Goal: Transaction & Acquisition: Purchase product/service

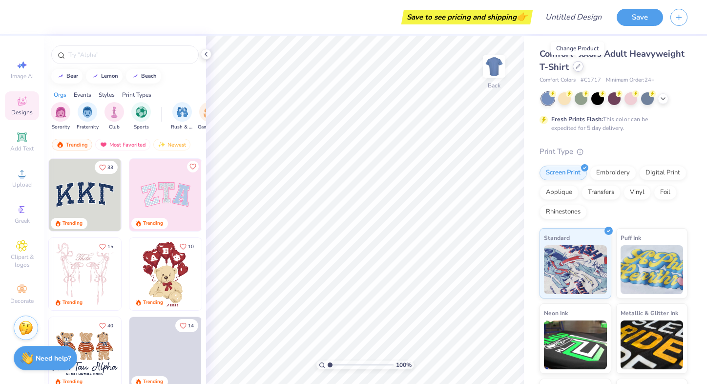
click at [579, 70] on div at bounding box center [578, 66] width 11 height 11
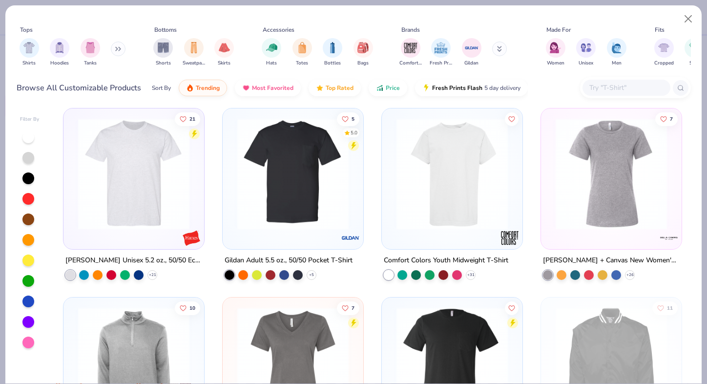
scroll to position [3971, 0]
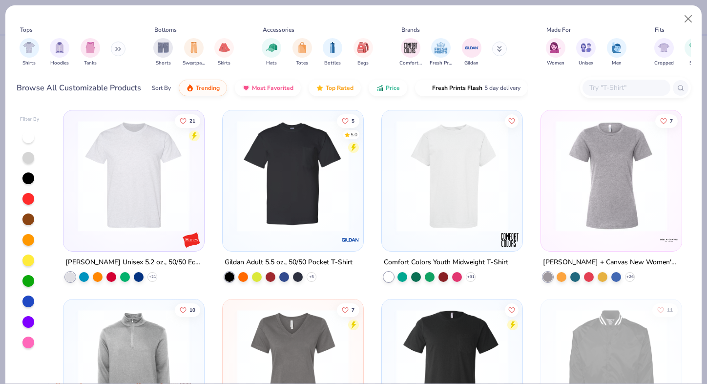
click at [162, 185] on img at bounding box center [133, 175] width 121 height 111
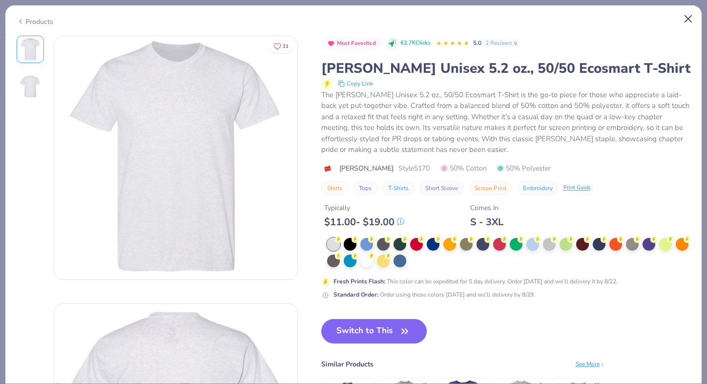
click at [686, 16] on button "Close" at bounding box center [689, 19] width 19 height 19
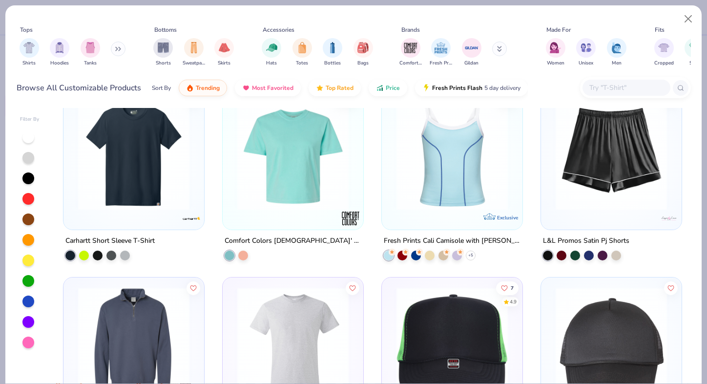
scroll to position [7195, 0]
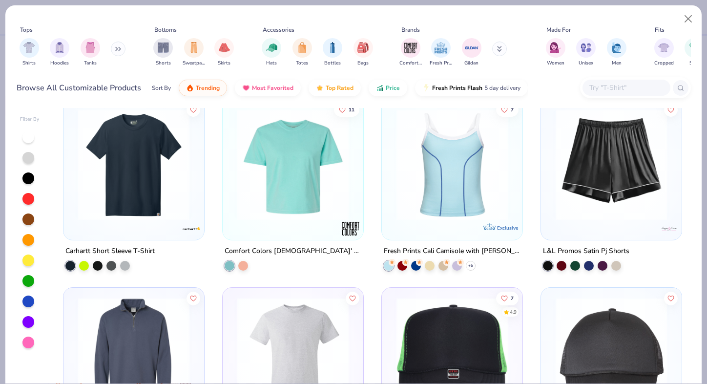
click at [150, 162] on img at bounding box center [133, 163] width 121 height 111
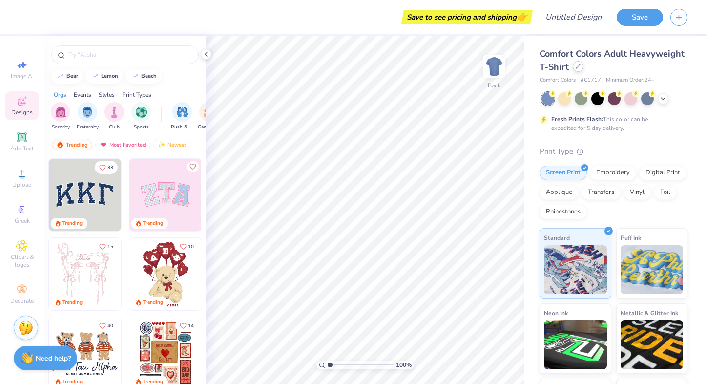
click at [576, 70] on div at bounding box center [578, 66] width 11 height 11
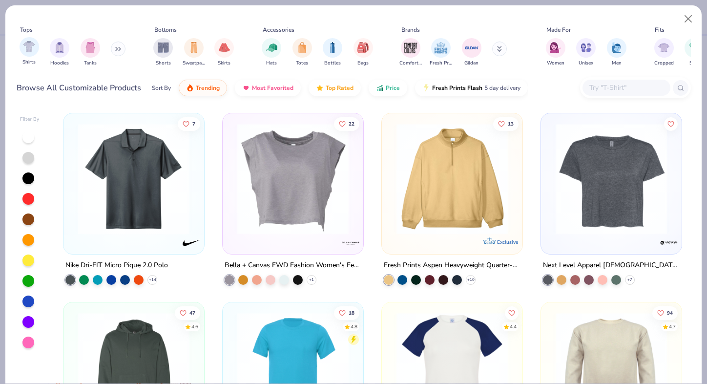
click at [22, 56] on div "Shirts" at bounding box center [30, 51] width 20 height 29
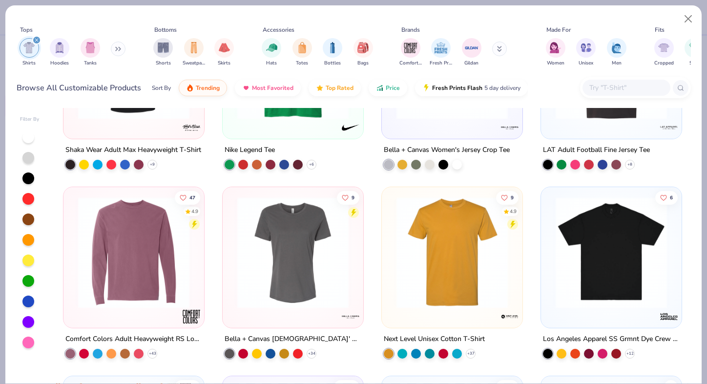
scroll to position [878, 0]
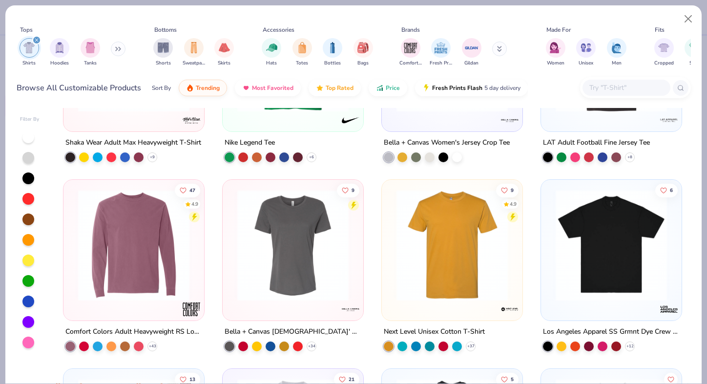
click at [628, 80] on div at bounding box center [627, 88] width 88 height 16
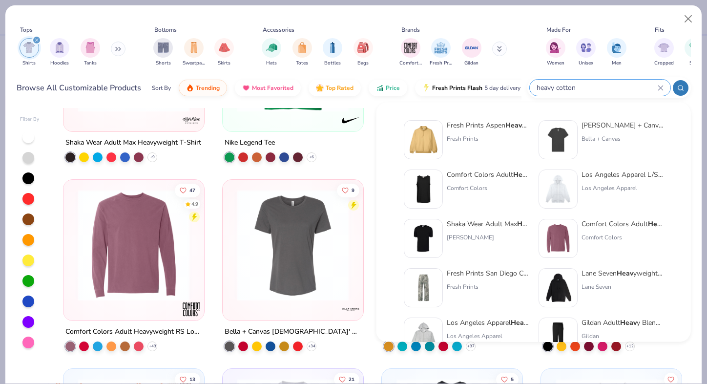
type input "heavy cotton"
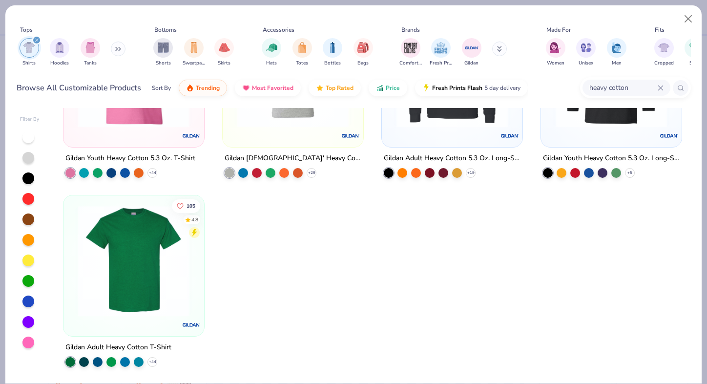
scroll to position [107, 0]
click at [153, 271] on img at bounding box center [133, 260] width 121 height 111
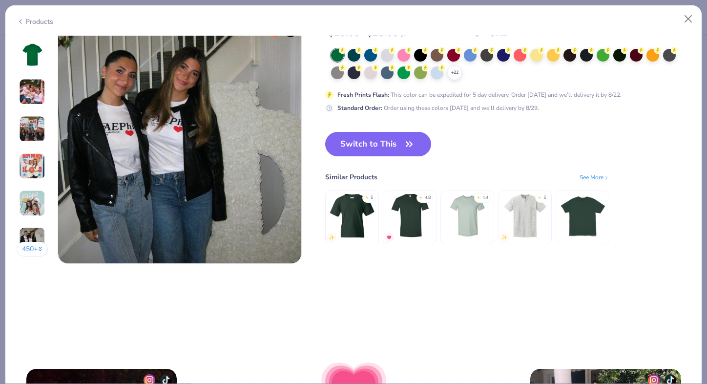
scroll to position [1623, 0]
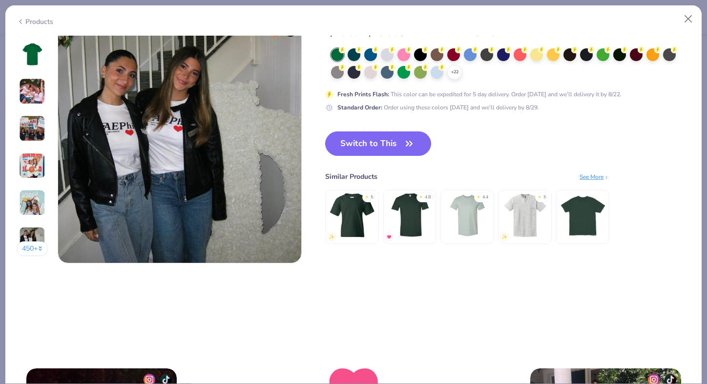
click at [586, 214] on img at bounding box center [583, 215] width 46 height 46
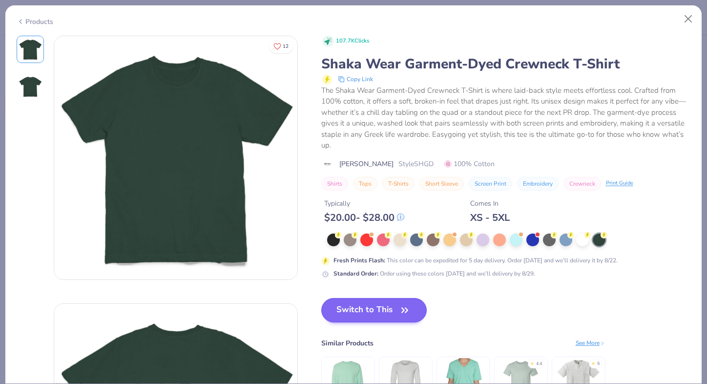
click at [384, 299] on button "Switch to This" at bounding box center [374, 310] width 106 height 24
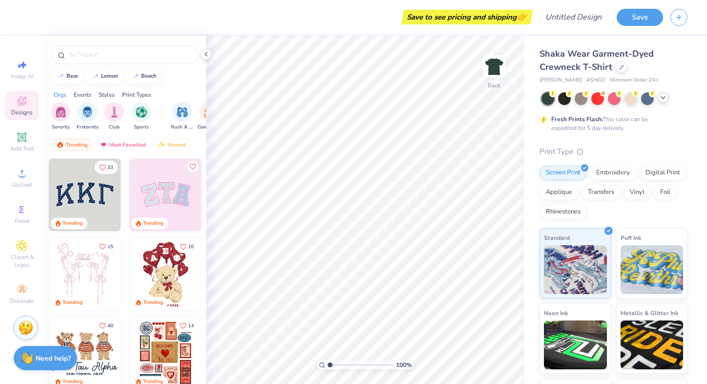
click at [661, 99] on icon at bounding box center [664, 98] width 8 height 8
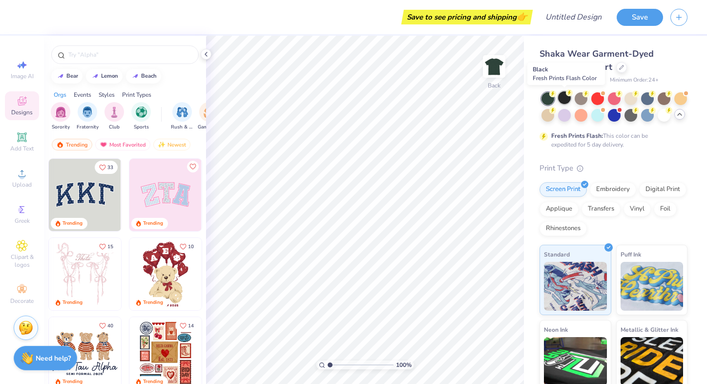
click at [560, 93] on div at bounding box center [564, 97] width 13 height 13
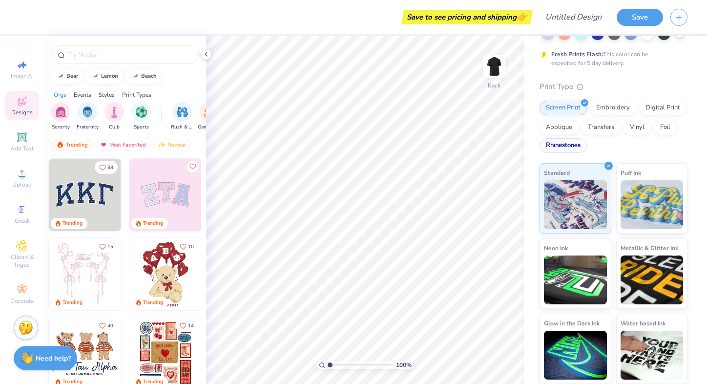
scroll to position [81, 0]
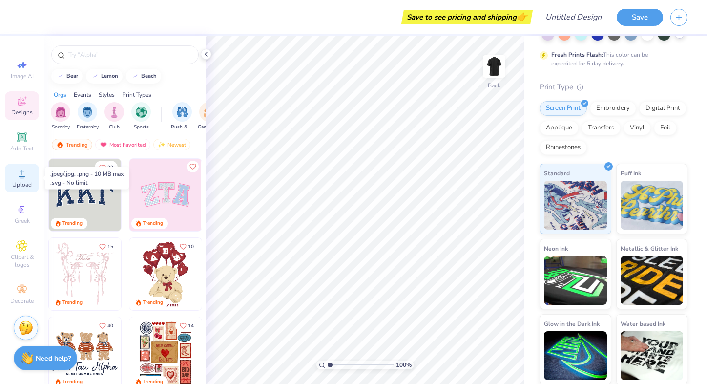
click at [24, 177] on circle at bounding box center [21, 176] width 5 height 5
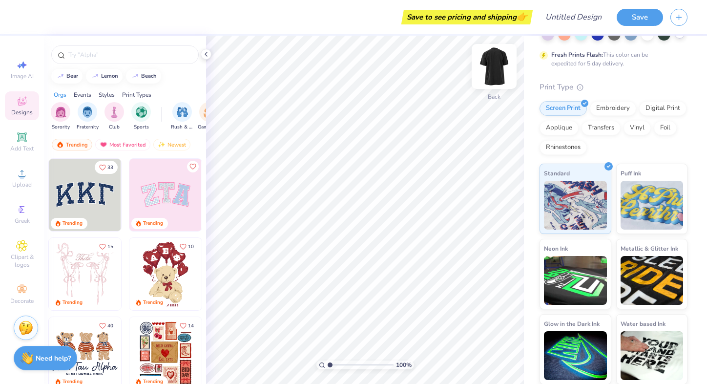
click at [493, 68] on img at bounding box center [494, 66] width 39 height 39
click at [22, 181] on span "Upload" at bounding box center [22, 185] width 20 height 8
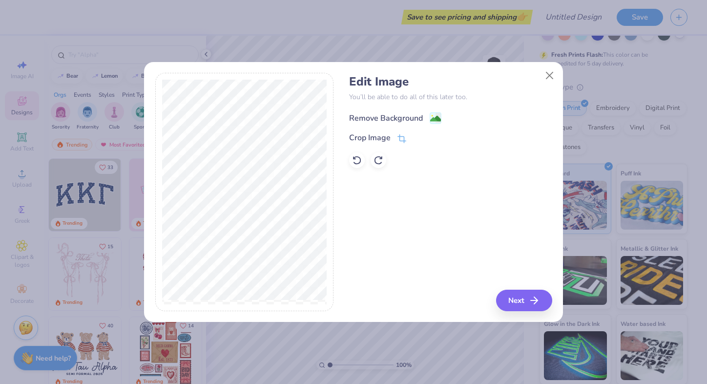
click at [431, 113] on rect at bounding box center [435, 117] width 11 height 11
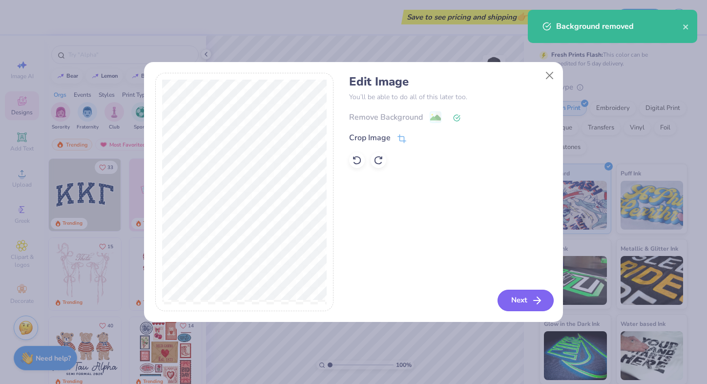
click at [525, 297] on button "Next" at bounding box center [526, 300] width 56 height 21
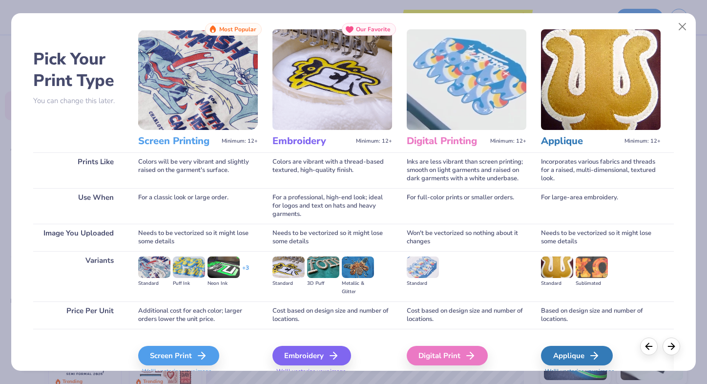
scroll to position [24, 0]
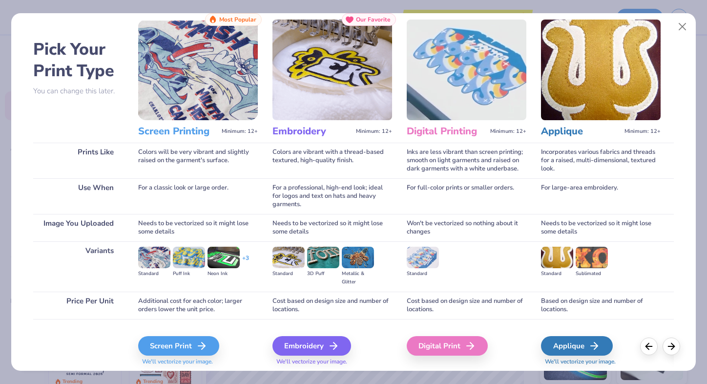
click at [220, 97] on img at bounding box center [198, 70] width 120 height 101
click at [187, 344] on div "Screen Print" at bounding box center [180, 346] width 81 height 20
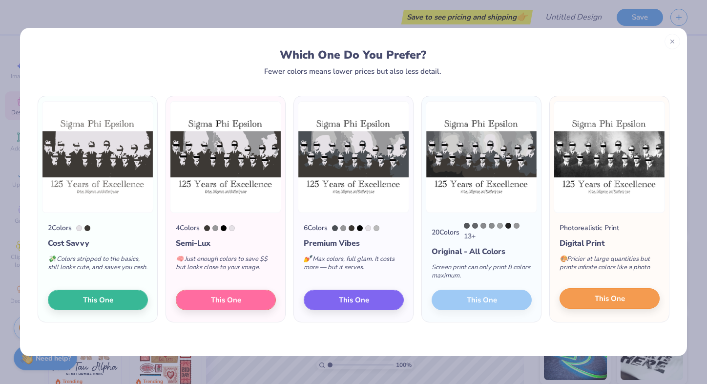
click at [623, 307] on button "This One" at bounding box center [610, 298] width 100 height 21
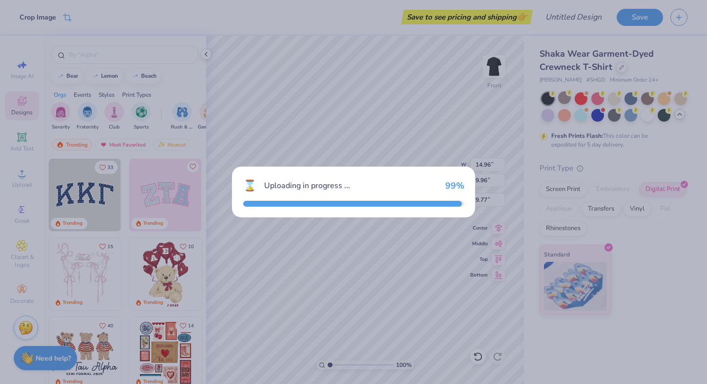
scroll to position [0, 0]
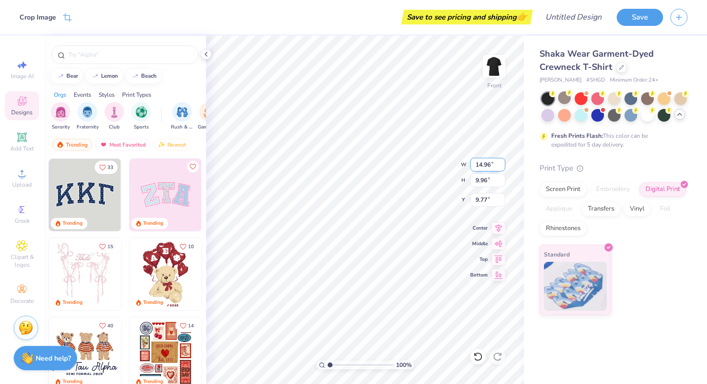
type input "2.62"
type input "13.59"
type input "9.05"
click at [651, 115] on div at bounding box center [648, 114] width 13 height 13
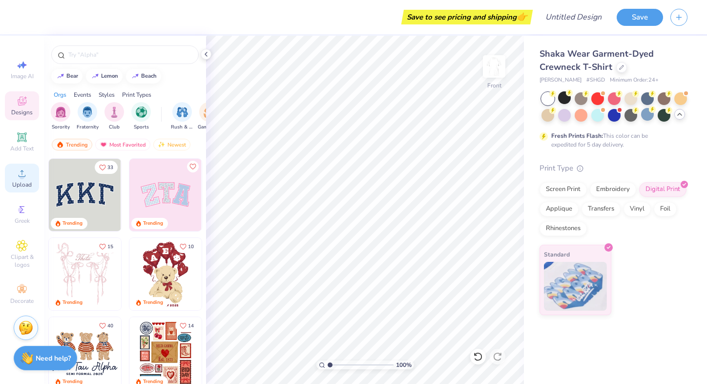
click at [24, 174] on icon at bounding box center [22, 174] width 12 height 12
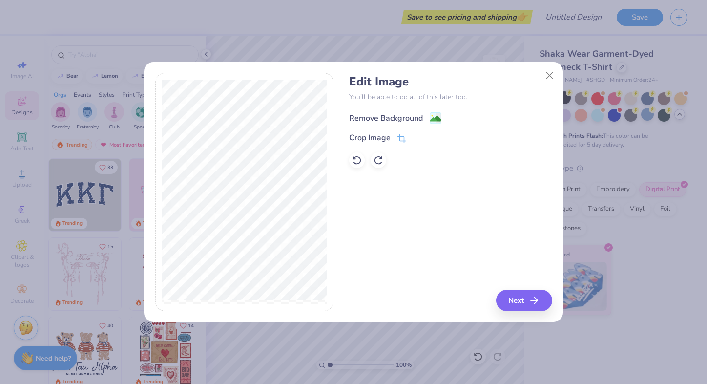
click at [427, 115] on div "Remove Background" at bounding box center [395, 118] width 92 height 12
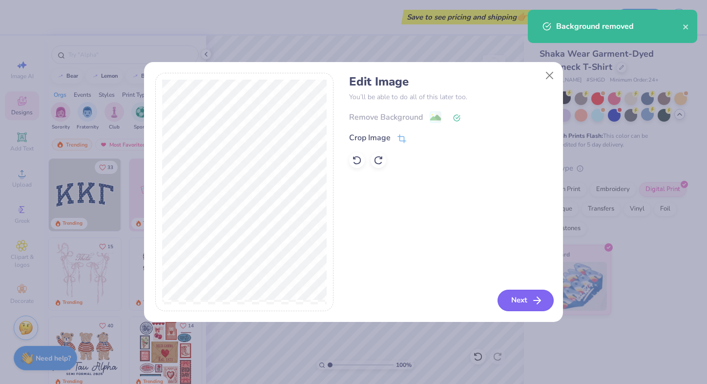
click at [532, 297] on icon "button" at bounding box center [538, 301] width 12 height 12
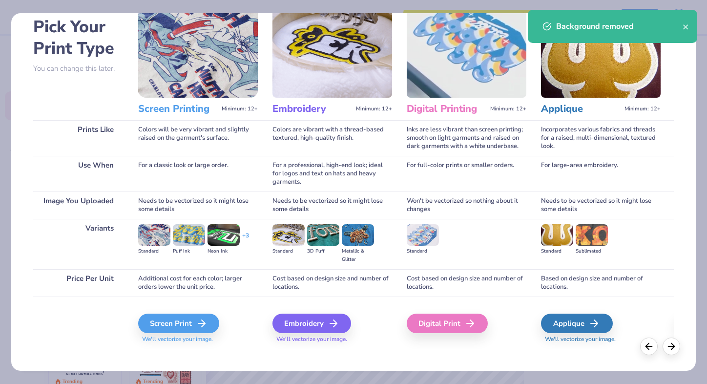
scroll to position [48, 0]
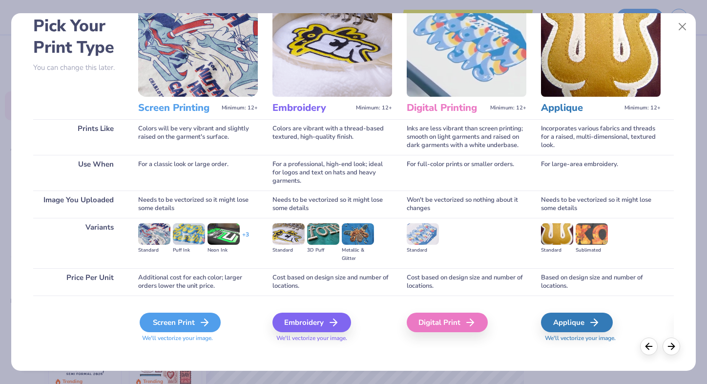
click at [180, 324] on div "Screen Print" at bounding box center [180, 323] width 81 height 20
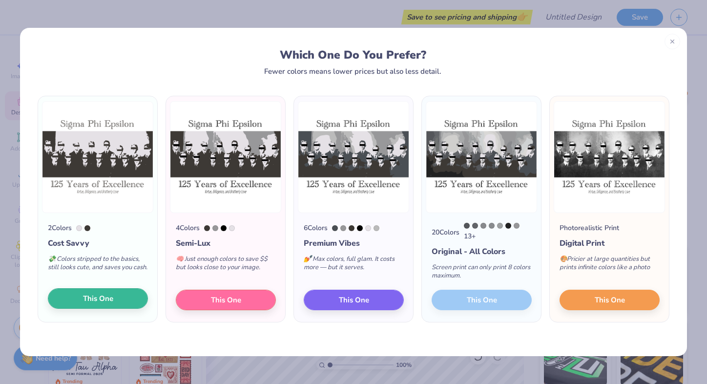
click at [108, 299] on span "This One" at bounding box center [98, 298] width 30 height 11
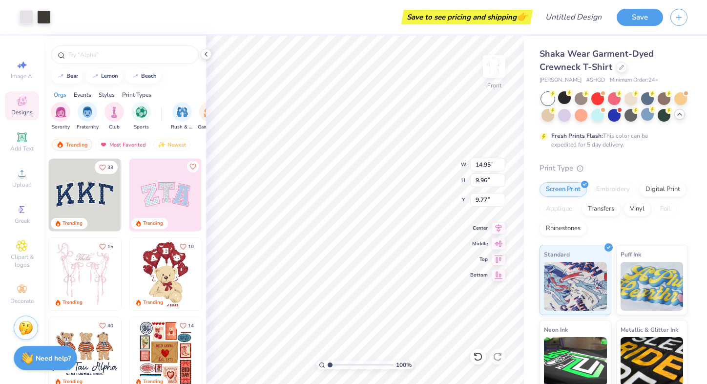
type input "12.37"
type input "8.24"
type input "4.62"
click at [491, 70] on img at bounding box center [494, 66] width 39 height 39
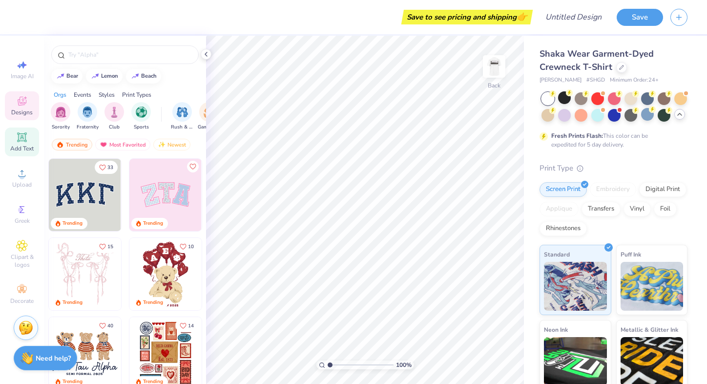
click at [24, 147] on span "Add Text" at bounding box center [21, 149] width 23 height 8
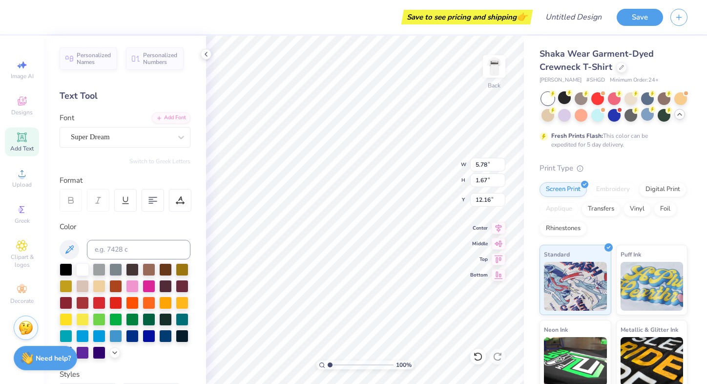
type textarea "s"
click at [65, 272] on div at bounding box center [66, 268] width 13 height 13
type textarea "s"
type textarea "SigEp"
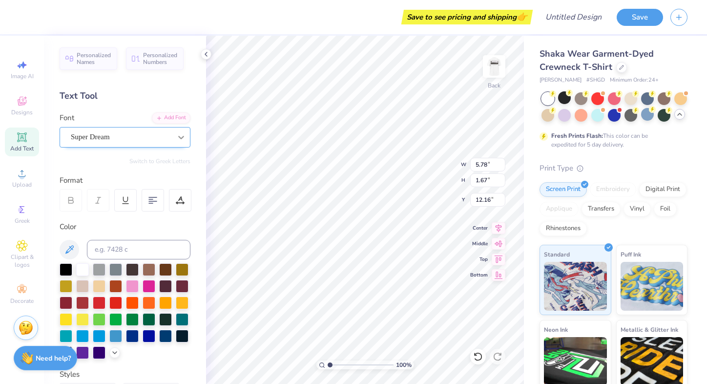
click at [180, 138] on icon at bounding box center [181, 137] width 10 height 10
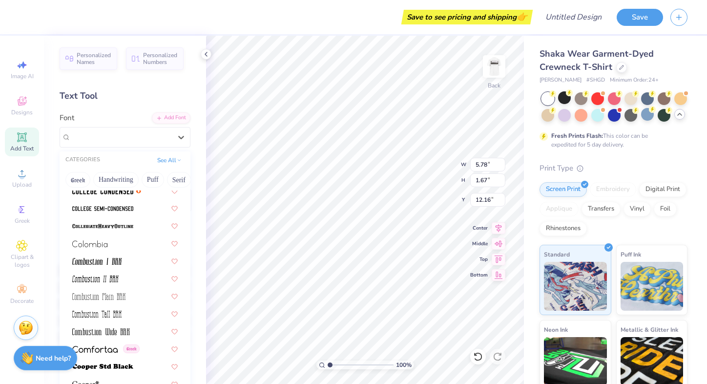
scroll to position [1265, 0]
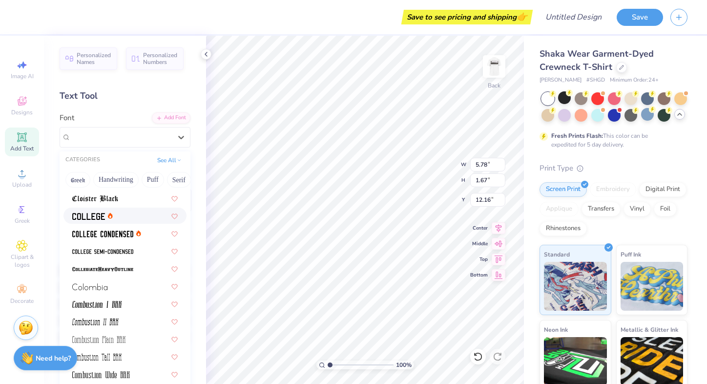
click at [120, 220] on div at bounding box center [125, 216] width 106 height 10
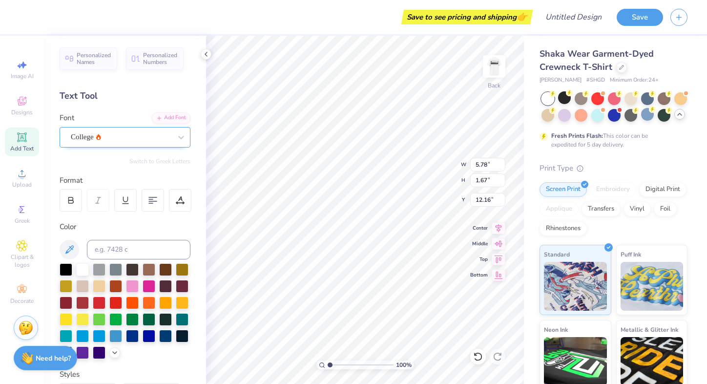
click at [171, 135] on div "College" at bounding box center [121, 136] width 103 height 15
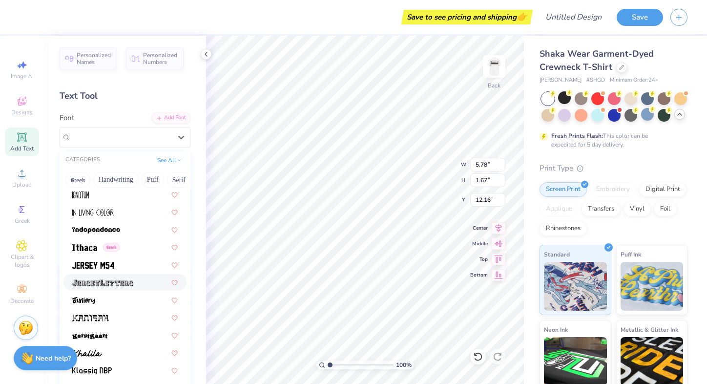
scroll to position [2653, 0]
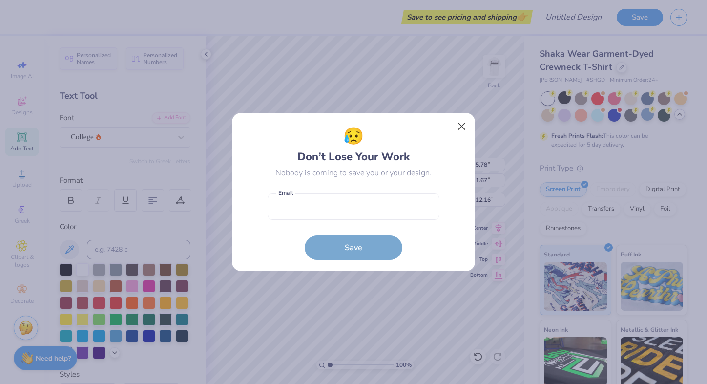
click at [462, 125] on button "Close" at bounding box center [462, 126] width 19 height 19
type input "5.01"
type input "1.63"
type input "12.18"
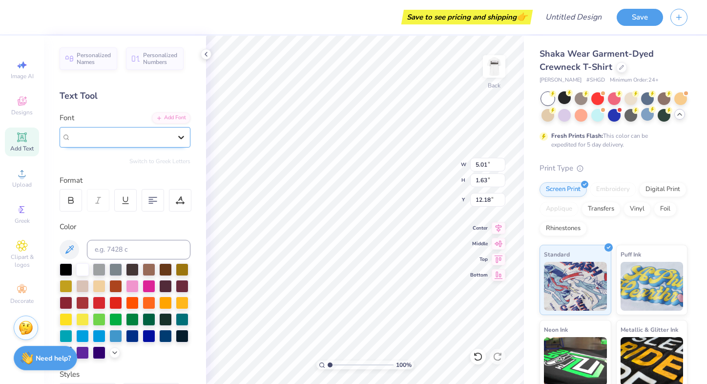
click at [184, 140] on icon at bounding box center [181, 137] width 10 height 10
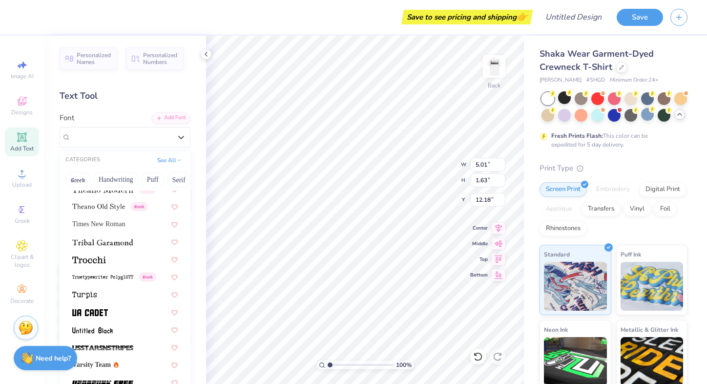
scroll to position [5081, 0]
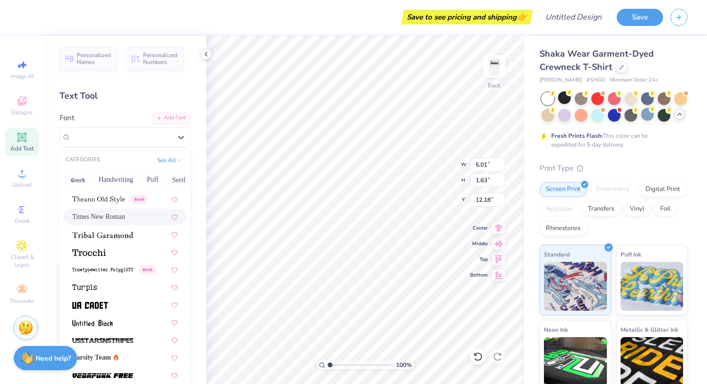
click at [121, 221] on span "Times New Roman" at bounding box center [98, 217] width 53 height 10
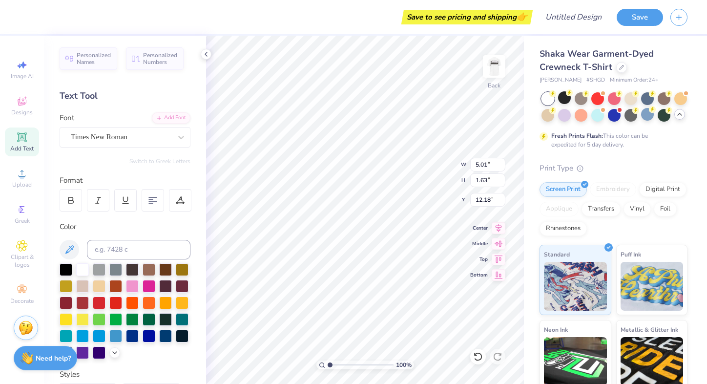
type input "5.65"
type input "2.20"
type input "11.99"
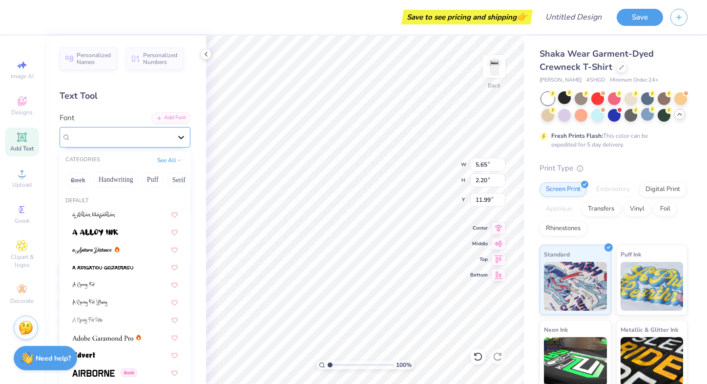
click at [181, 135] on icon at bounding box center [181, 137] width 10 height 10
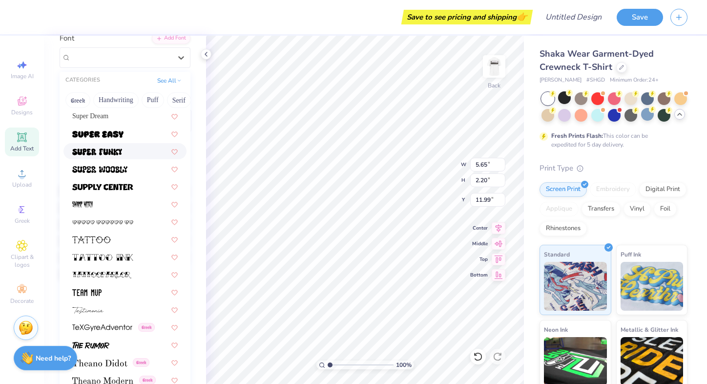
scroll to position [4830, 0]
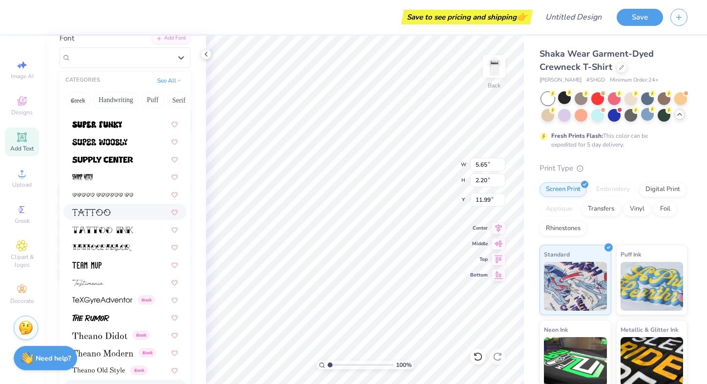
click at [132, 217] on div at bounding box center [125, 212] width 106 height 10
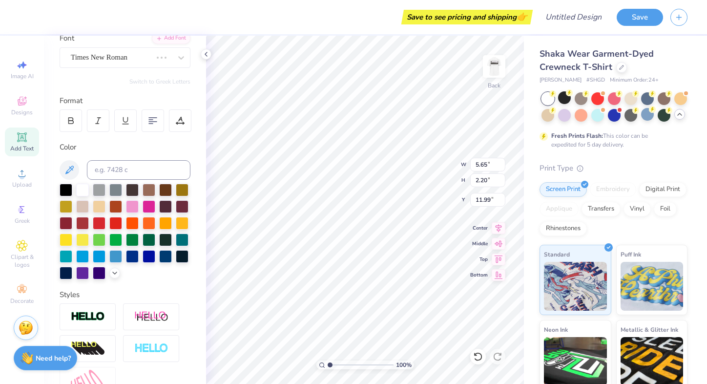
type input "7.52"
type input "1.79"
type input "12.10"
click at [156, 48] on div "tattoo" at bounding box center [125, 57] width 131 height 21
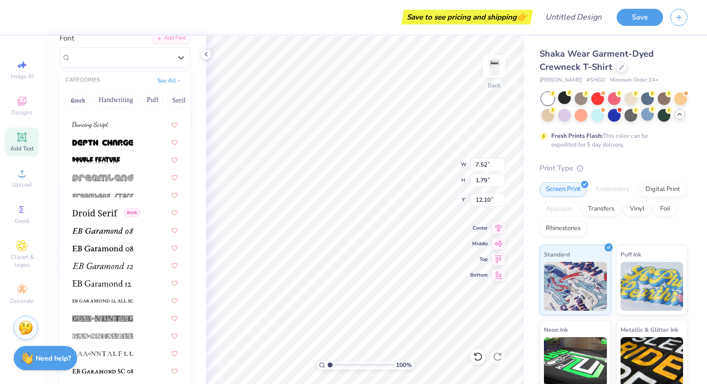
scroll to position [1596, 0]
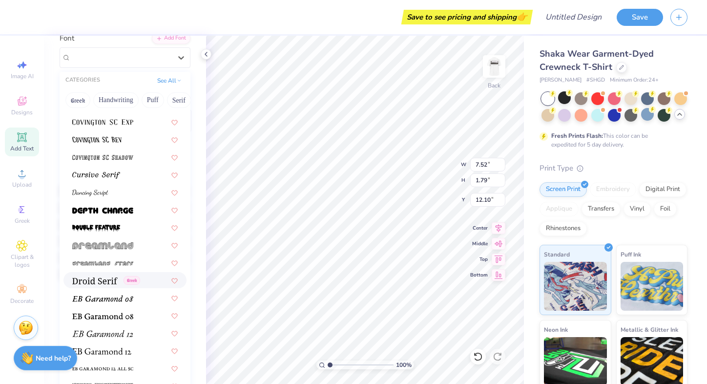
click at [103, 280] on img at bounding box center [94, 281] width 45 height 7
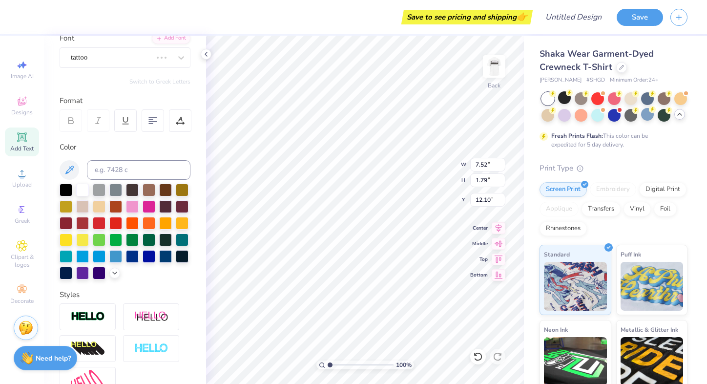
type input "6.05"
type input "2.39"
type input "11.81"
type input "3.00"
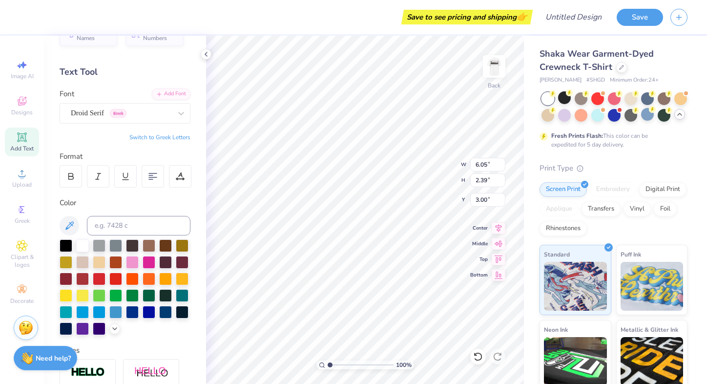
scroll to position [23, 0]
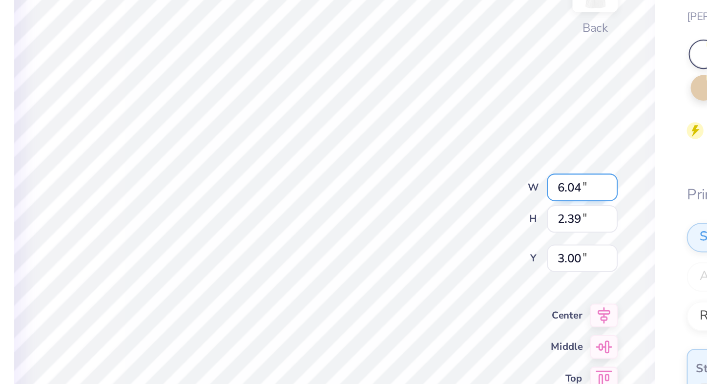
click at [471, 158] on input "6.04" at bounding box center [488, 165] width 35 height 14
click at [471, 158] on input "6.03" at bounding box center [488, 165] width 35 height 14
type input "6.02"
click at [471, 158] on input "6.02" at bounding box center [488, 165] width 35 height 14
click at [524, 115] on div "Shaka Wear Garment-Dyed Crewneck T-Shirt Shaka Wear # SHGD Minimum Order: 24 + …" at bounding box center [615, 251] width 183 height 430
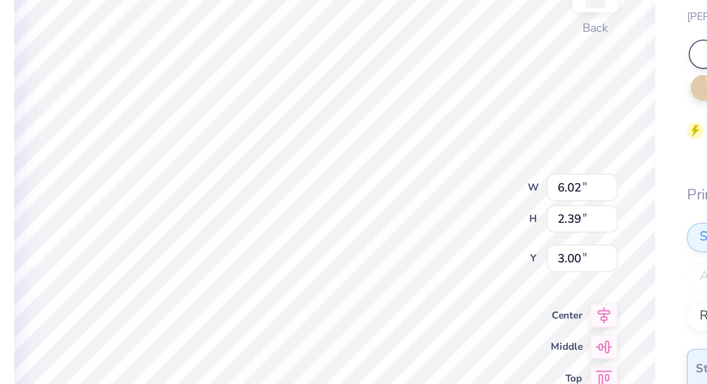
type input "2.37"
type input "3.01"
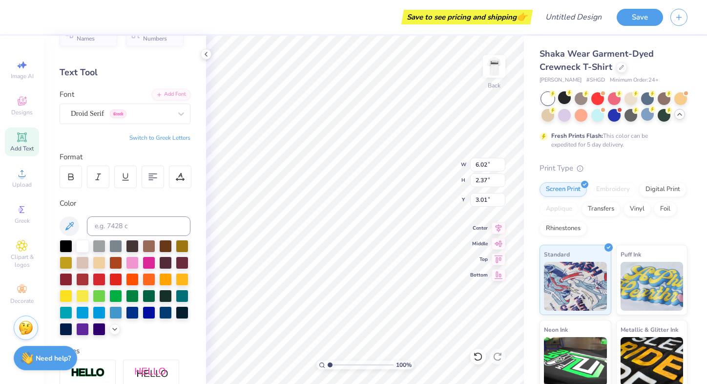
click at [528, 135] on div "Shaka Wear Garment-Dyed Crewneck T-Shirt Shaka Wear # SHGD Minimum Order: 24 + …" at bounding box center [615, 251] width 183 height 430
type input "3.50"
type input "1.38"
type input "3.00"
click at [498, 69] on img at bounding box center [494, 66] width 39 height 39
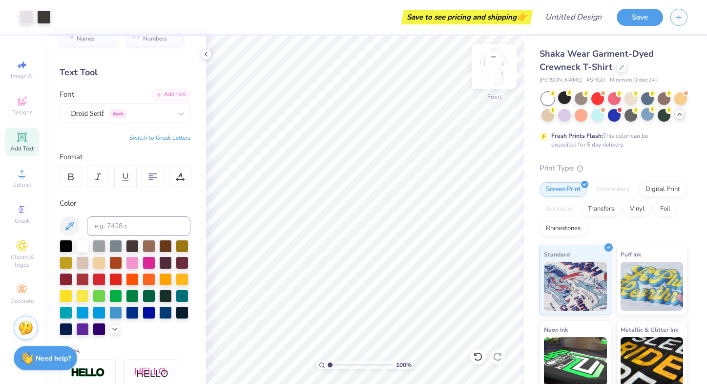
click at [498, 69] on img at bounding box center [494, 66] width 39 height 39
type input "2.14"
type input "0.84"
type input "3.00"
click at [499, 75] on img at bounding box center [494, 66] width 39 height 39
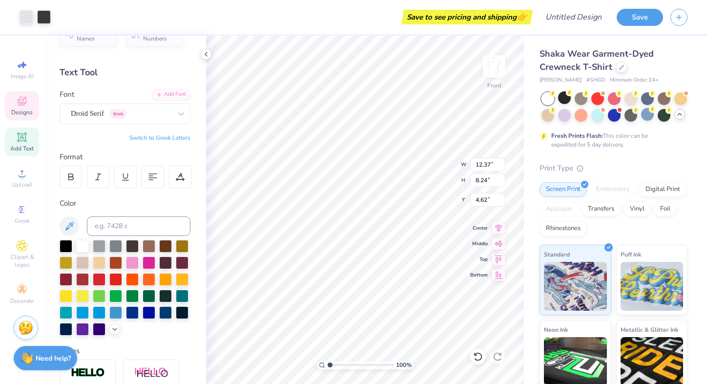
click at [30, 107] on div "Designs" at bounding box center [22, 105] width 34 height 29
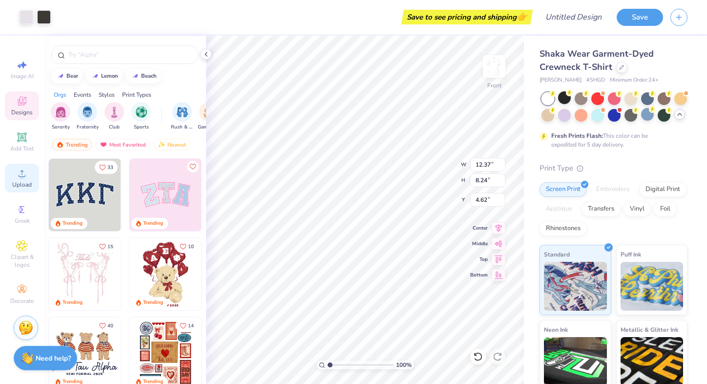
click at [24, 183] on span "Upload" at bounding box center [22, 185] width 20 height 8
type input "5.78"
click at [245, 30] on div "Save to see pricing and shipping 👉" at bounding box center [286, 17] width 490 height 34
click at [567, 99] on div at bounding box center [564, 97] width 13 height 13
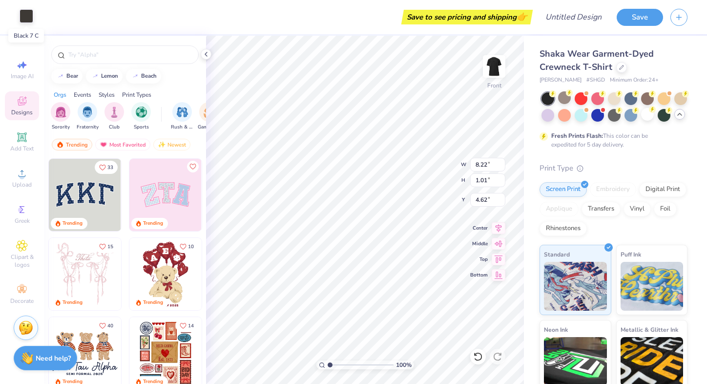
click at [27, 21] on div at bounding box center [27, 16] width 14 height 14
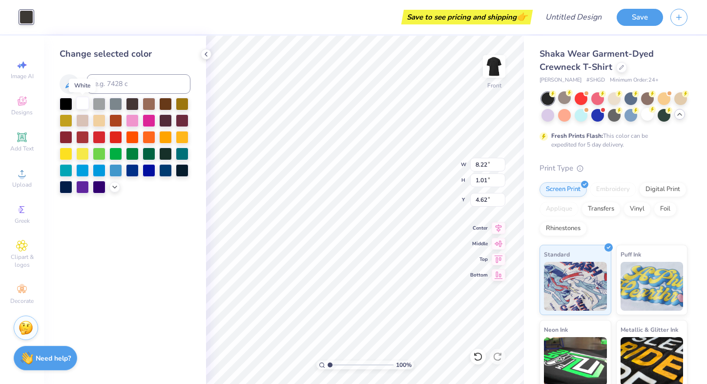
click at [80, 105] on div at bounding box center [82, 103] width 13 height 13
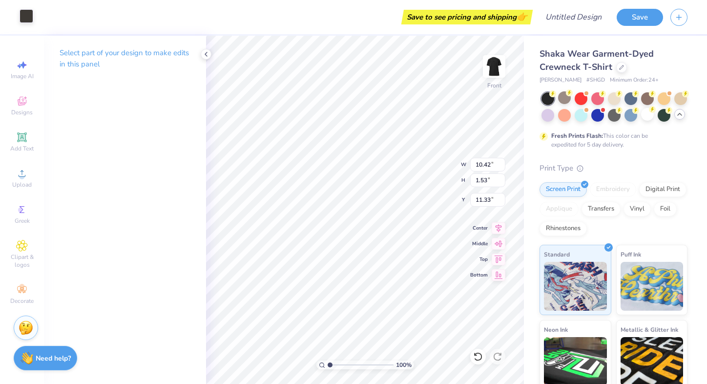
click at [26, 19] on div at bounding box center [27, 16] width 14 height 14
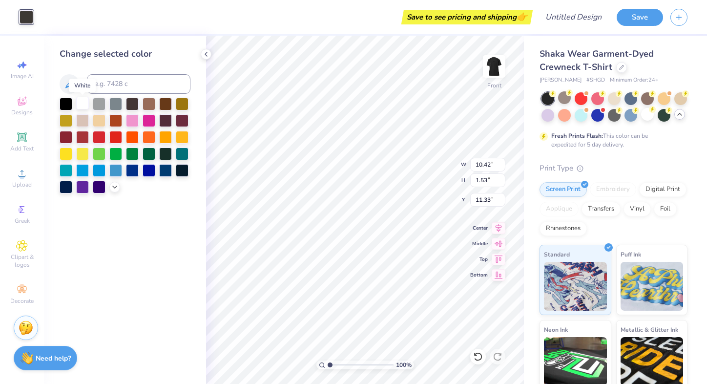
click at [81, 108] on div at bounding box center [82, 103] width 13 height 13
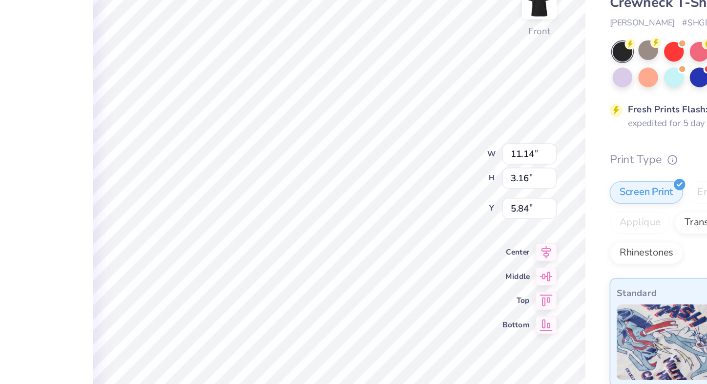
type input "12.37"
type input "5.17"
type input "5.78"
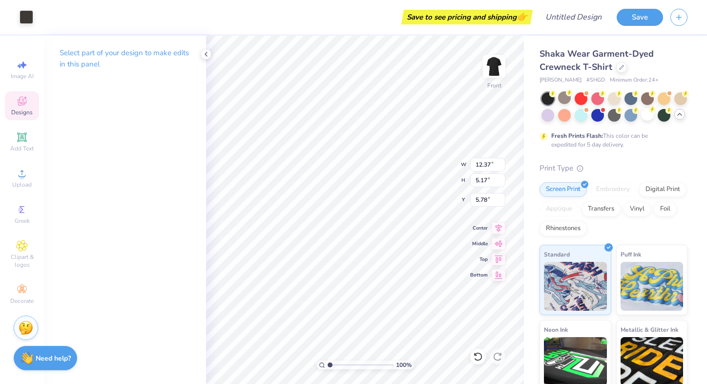
click at [22, 102] on icon at bounding box center [22, 101] width 12 height 12
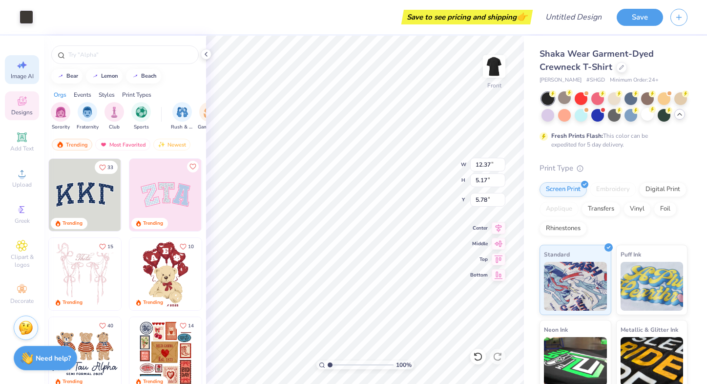
click at [19, 64] on icon at bounding box center [22, 65] width 12 height 12
select select "4"
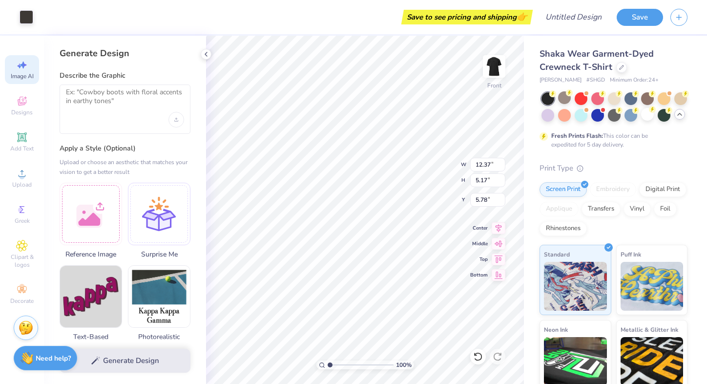
type input "11.14"
type input "3.16"
type input "5.84"
type input "12.37"
type input "5.17"
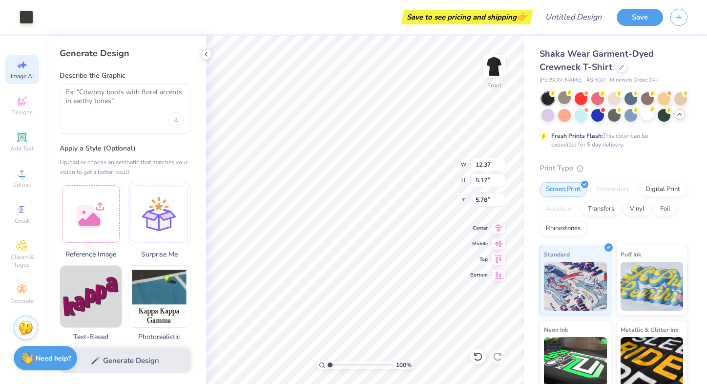
type input "5.75"
click at [24, 114] on span "Designs" at bounding box center [21, 112] width 21 height 8
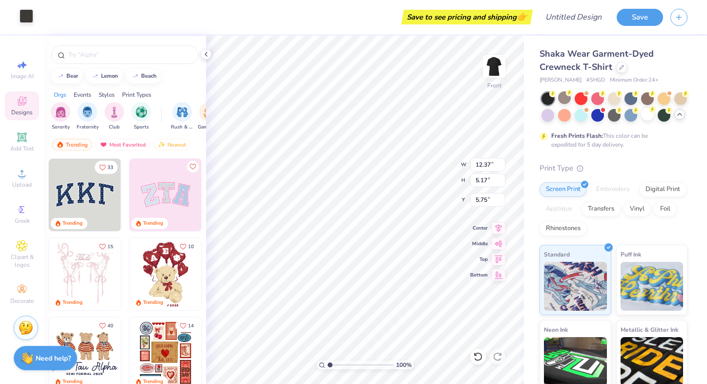
click at [31, 19] on div at bounding box center [27, 16] width 14 height 14
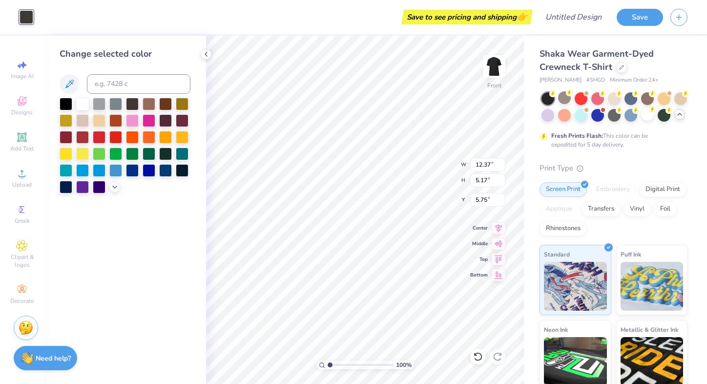
type input "11.84"
type input "4.94"
type input "5.97"
type input "12.19"
type input "5.09"
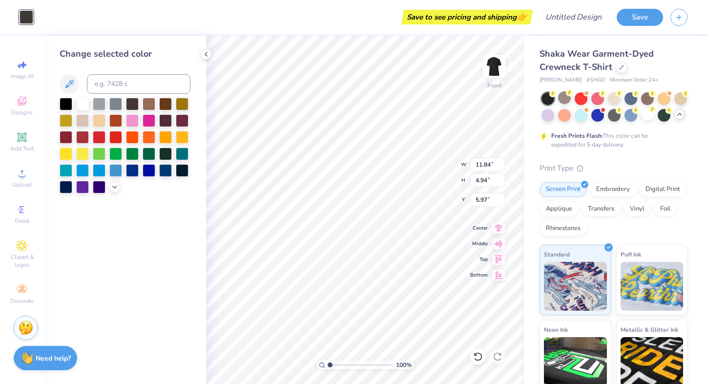
type input "5.82"
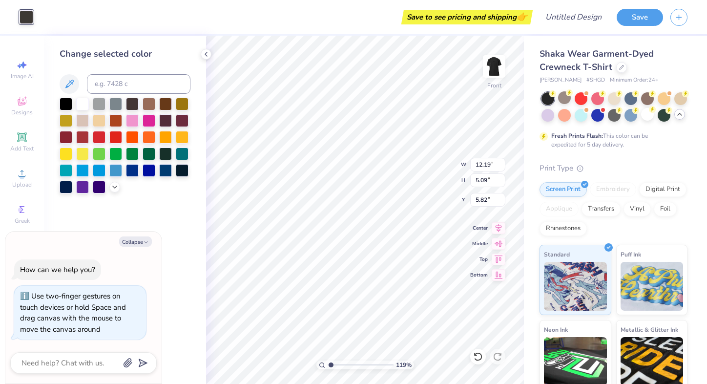
type input "1.19"
type textarea "x"
type input "1.71"
drag, startPoint x: 329, startPoint y: 364, endPoint x: 335, endPoint y: 365, distance: 5.9
click at [335, 365] on input "range" at bounding box center [361, 365] width 66 height 9
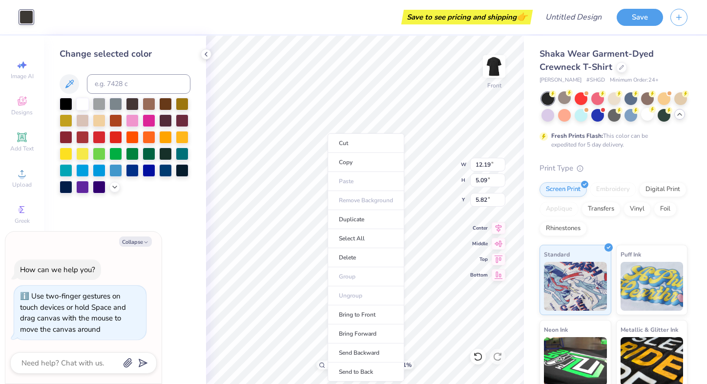
click at [328, 159] on body "Art colors Save to see pricing and shipping 👉 Design Title Save Image AI Design…" at bounding box center [353, 192] width 707 height 384
click at [201, 289] on div "Change selected color" at bounding box center [125, 210] width 162 height 348
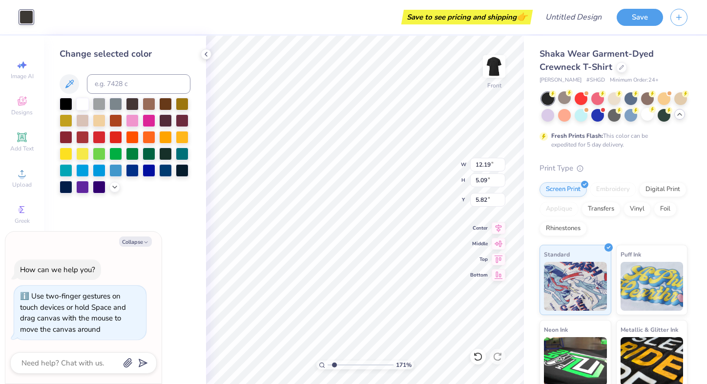
click at [196, 286] on div "Change selected color" at bounding box center [125, 210] width 162 height 348
drag, startPoint x: 198, startPoint y: 282, endPoint x: 205, endPoint y: 276, distance: 9.3
click at [198, 281] on div "Change selected color" at bounding box center [125, 210] width 162 height 348
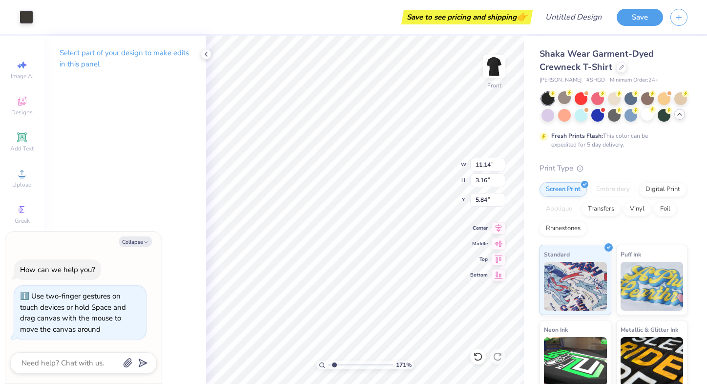
type textarea "x"
type input "12.19"
type input "5.09"
type input "5.82"
click at [30, 19] on div at bounding box center [27, 16] width 14 height 14
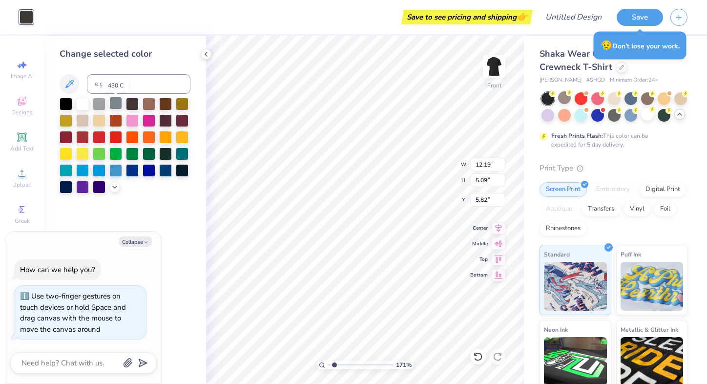
click at [114, 106] on div at bounding box center [115, 103] width 13 height 13
type textarea "x"
type input "11.14"
type input "3.16"
type input "5.84"
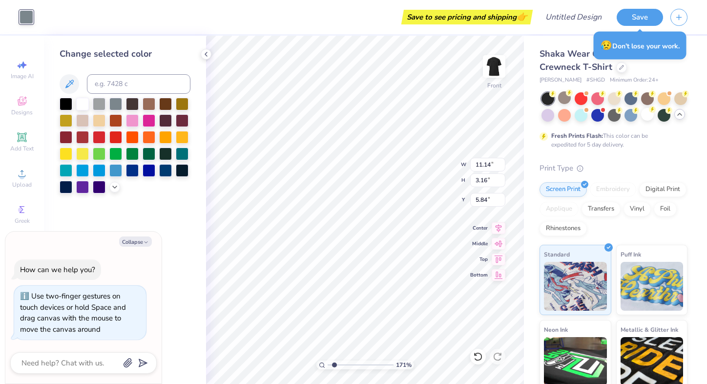
type textarea "x"
type input "5.71"
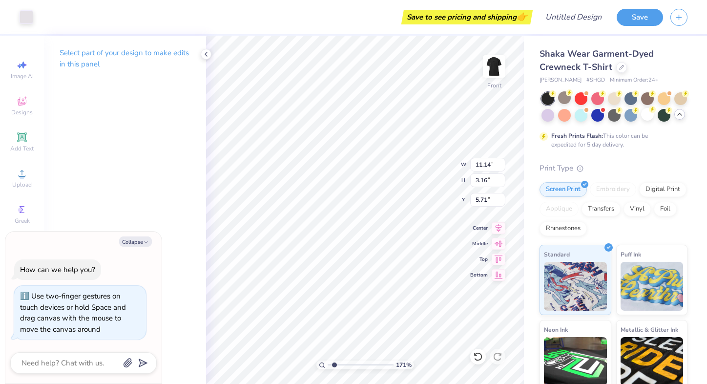
click at [200, 83] on div "Select part of your design to make edits in this panel" at bounding box center [125, 62] width 162 height 53
click at [91, 141] on div "Select part of your design to make edits in this panel" at bounding box center [125, 210] width 162 height 348
click at [207, 53] on icon at bounding box center [206, 54] width 8 height 8
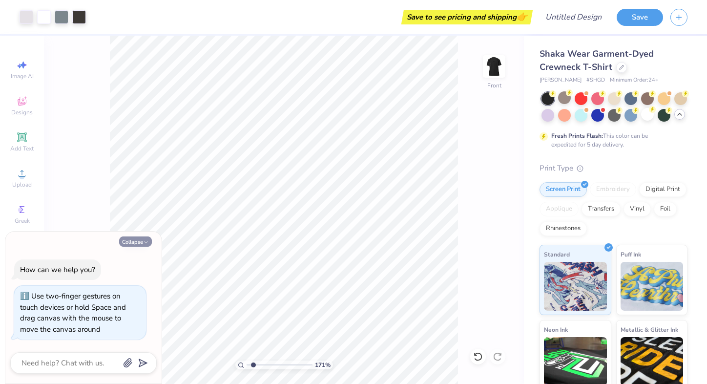
click at [142, 243] on button "Collapse" at bounding box center [135, 241] width 33 height 10
type textarea "x"
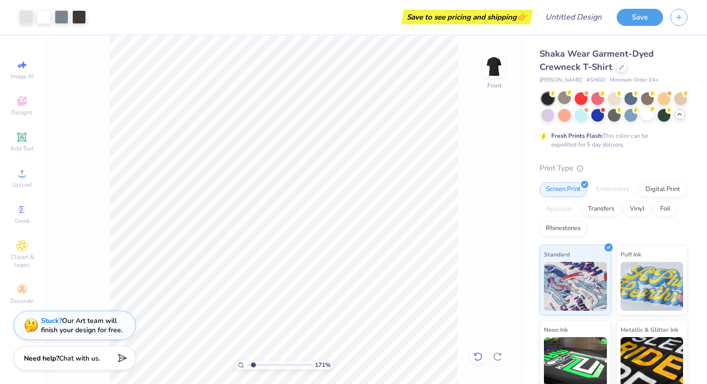
click at [474, 356] on icon at bounding box center [478, 357] width 10 height 10
type input "5.71"
click at [461, 136] on div "171 % Front W 11.14 11.14 " H 3.16 3.16 " Y 5.71 5.71 " Center Middle Top Bottom" at bounding box center [284, 210] width 480 height 348
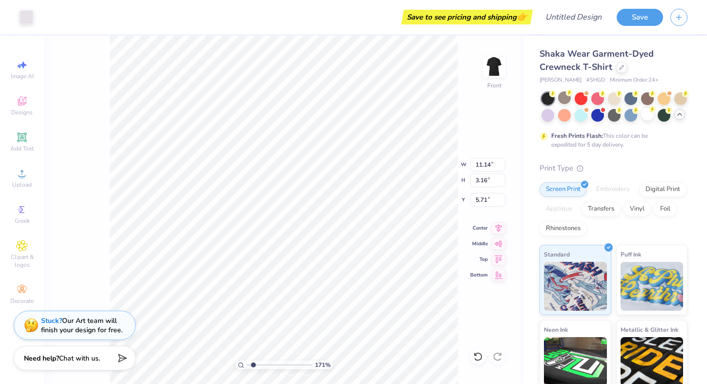
type input "5.91"
click at [509, 127] on div "171 % Front W 11.14 11.14 " H 3.16 3.16 " Y 5.91 5.91 " Center Middle Top Bottom" at bounding box center [284, 210] width 480 height 348
type input "12.19"
type input "5.09"
type input "5.82"
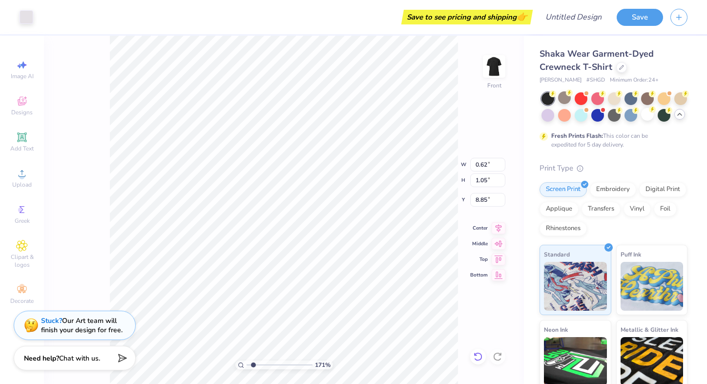
click at [481, 360] on icon at bounding box center [478, 356] width 8 height 9
click at [479, 358] on icon at bounding box center [478, 357] width 10 height 10
click at [472, 357] on div at bounding box center [479, 357] width 16 height 16
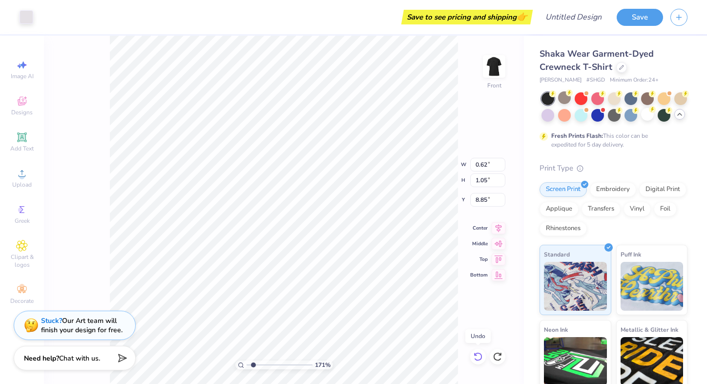
click at [472, 357] on div at bounding box center [479, 357] width 16 height 16
type input "12.37"
type input "5.17"
type input "5.78"
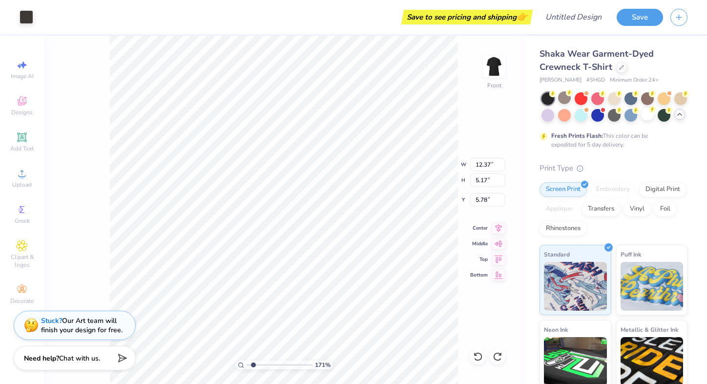
type input "11.14"
type input "3.16"
click at [478, 356] on icon at bounding box center [478, 357] width 10 height 10
type input "5.84"
click at [478, 356] on icon at bounding box center [478, 357] width 10 height 10
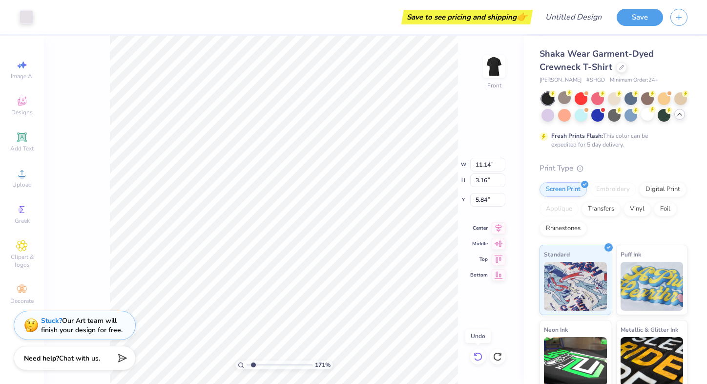
click at [478, 356] on icon at bounding box center [478, 357] width 10 height 10
type input "11.14"
type input "3.16"
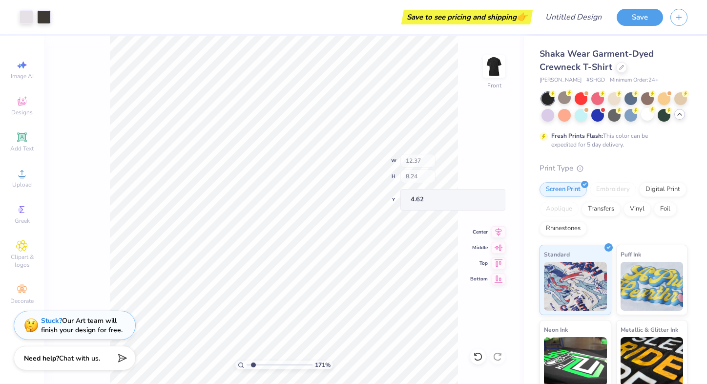
type input "5.84"
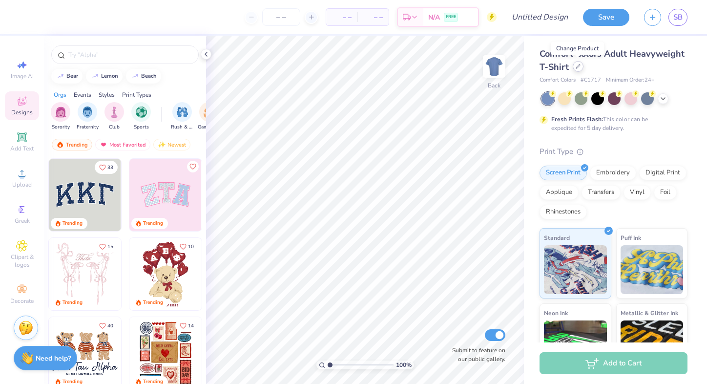
click at [579, 68] on icon at bounding box center [578, 66] width 5 height 5
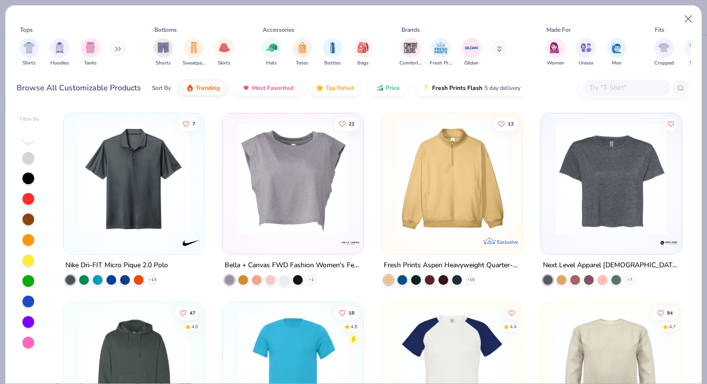
click at [609, 83] on input "text" at bounding box center [626, 87] width 75 height 11
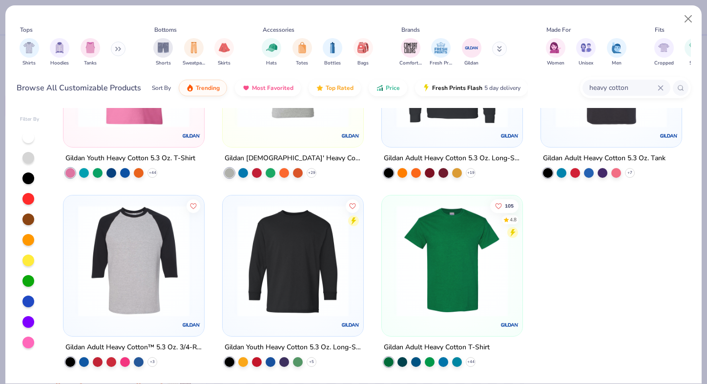
scroll to position [107, 0]
type input "heavy"
click at [22, 51] on div "filter for Shirts" at bounding box center [30, 47] width 20 height 20
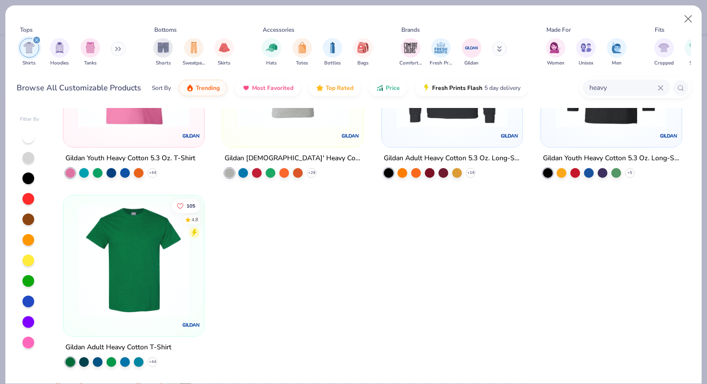
scroll to position [107, 0]
click at [660, 86] on icon at bounding box center [661, 88] width 6 height 6
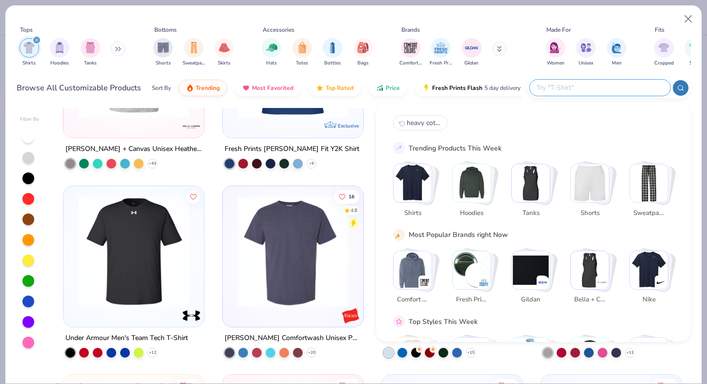
scroll to position [306, 0]
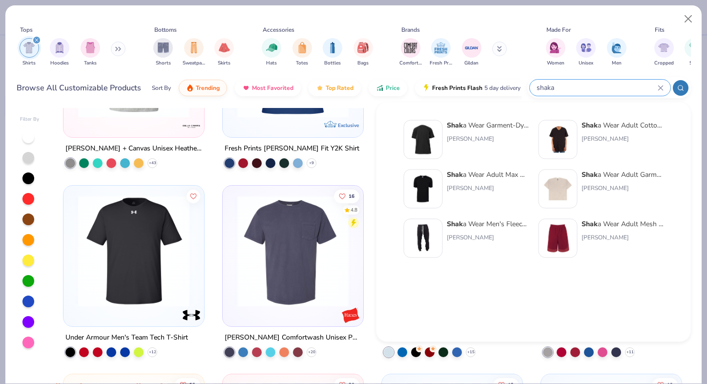
type input "shaka"
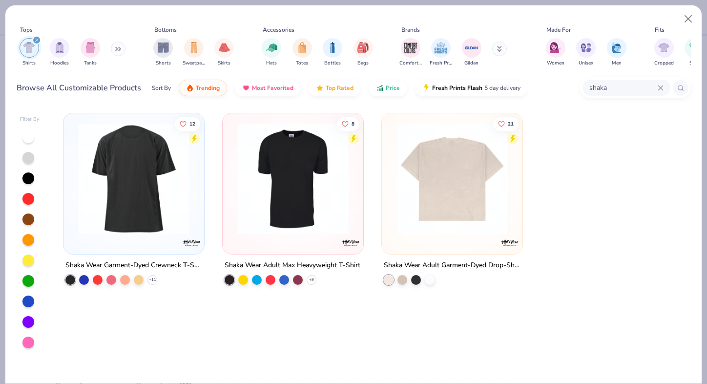
click at [432, 194] on img at bounding box center [452, 178] width 121 height 111
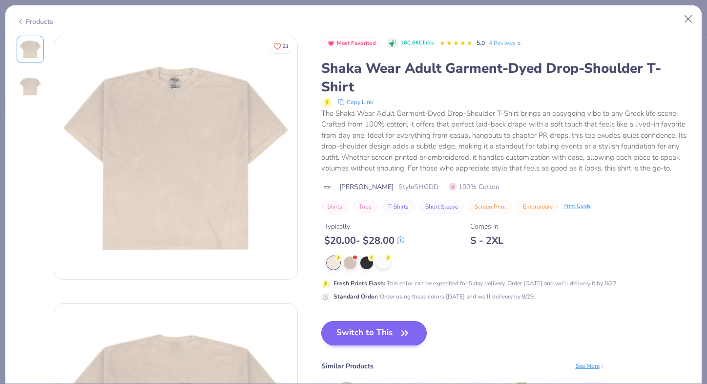
click at [394, 336] on button "Switch to This" at bounding box center [374, 333] width 106 height 24
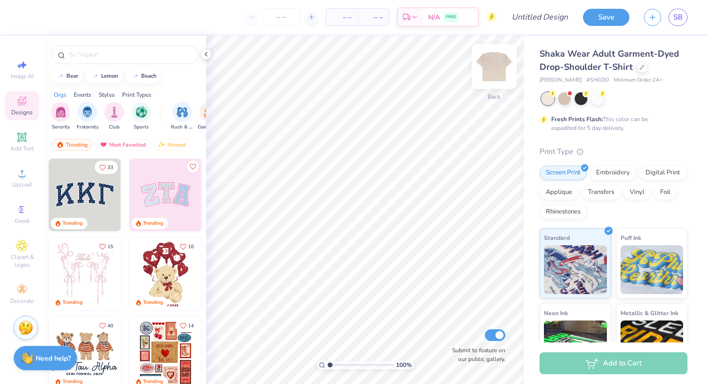
click at [497, 71] on img at bounding box center [494, 66] width 39 height 39
click at [579, 100] on div at bounding box center [581, 97] width 13 height 13
click at [500, 73] on img at bounding box center [494, 66] width 39 height 39
click at [642, 69] on div at bounding box center [642, 66] width 11 height 11
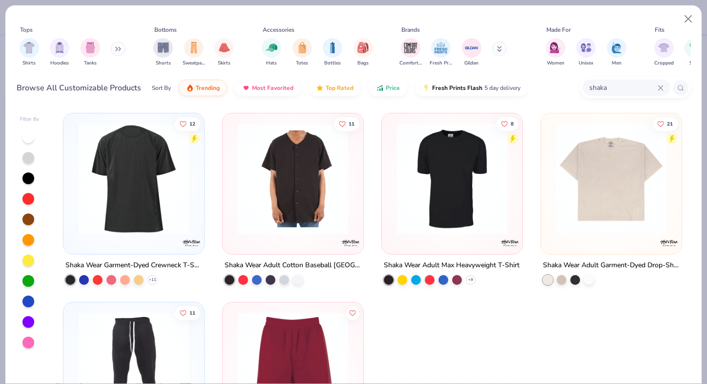
click at [116, 210] on img at bounding box center [133, 178] width 121 height 111
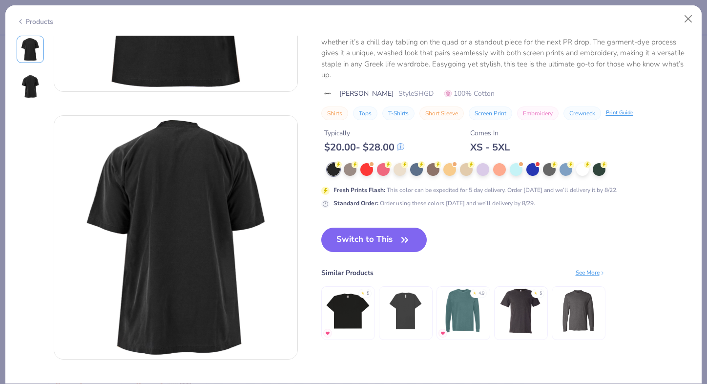
scroll to position [203, 0]
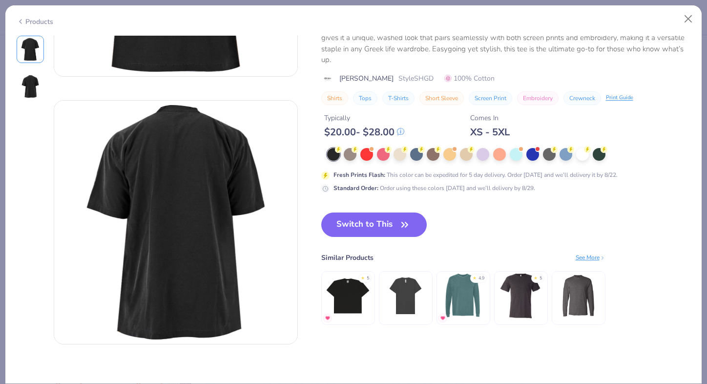
click at [410, 292] on img at bounding box center [406, 296] width 46 height 46
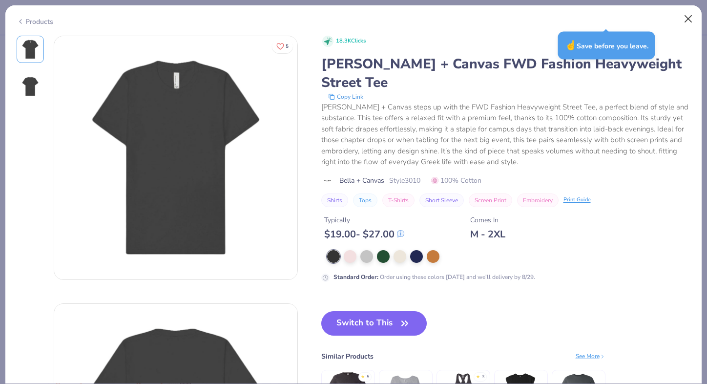
click at [688, 18] on button "Close" at bounding box center [689, 19] width 19 height 19
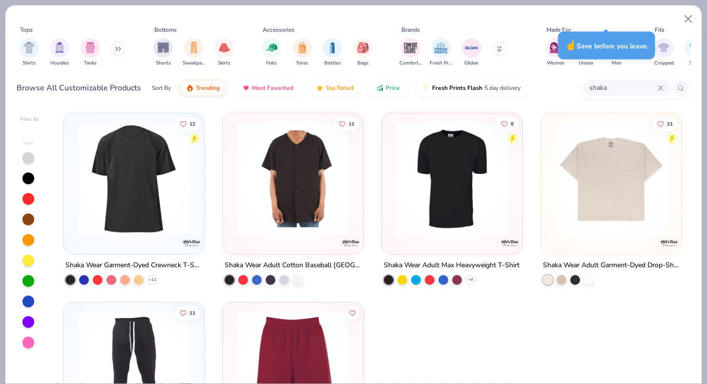
click at [473, 195] on img at bounding box center [452, 178] width 121 height 111
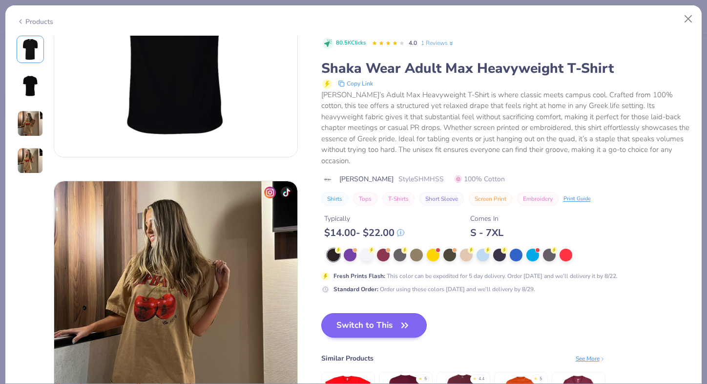
scroll to position [394, 0]
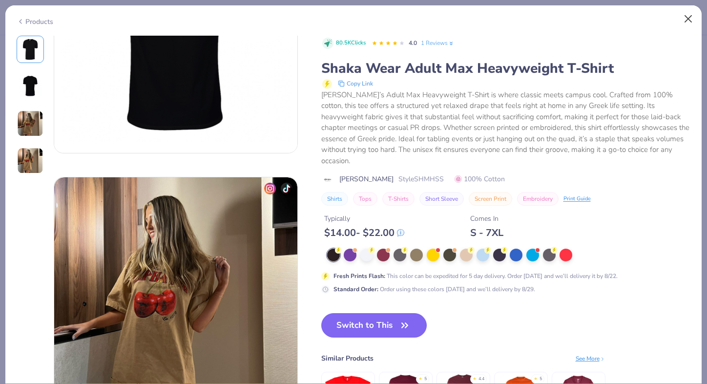
click at [690, 13] on button "Close" at bounding box center [689, 19] width 19 height 19
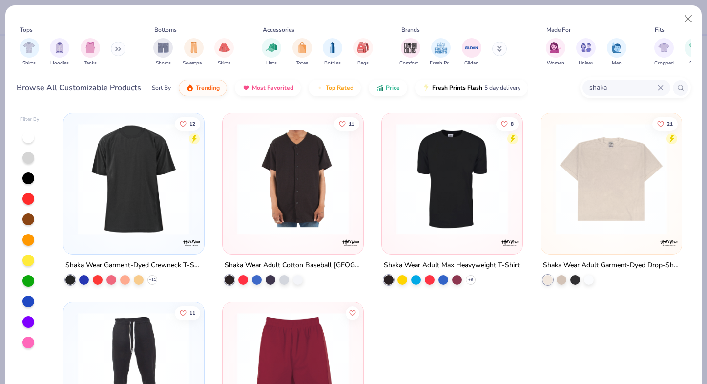
click at [664, 91] on div "shaka" at bounding box center [627, 88] width 88 height 16
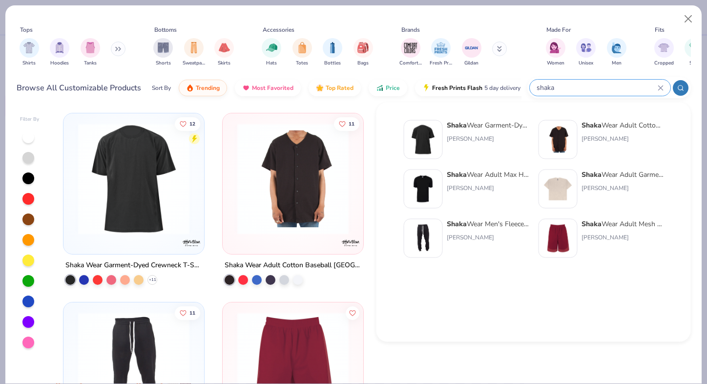
click at [662, 86] on icon at bounding box center [661, 88] width 6 height 6
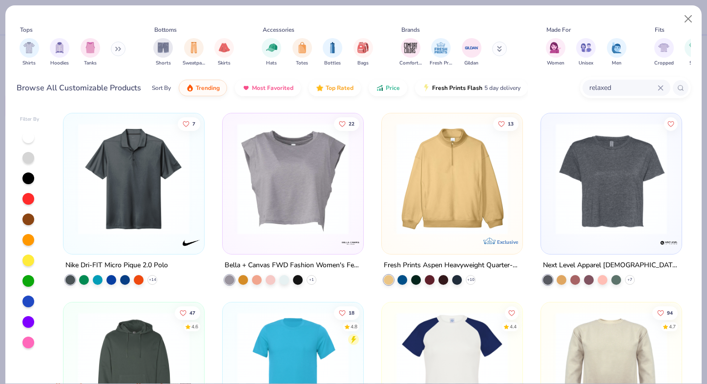
type input "relaxed"
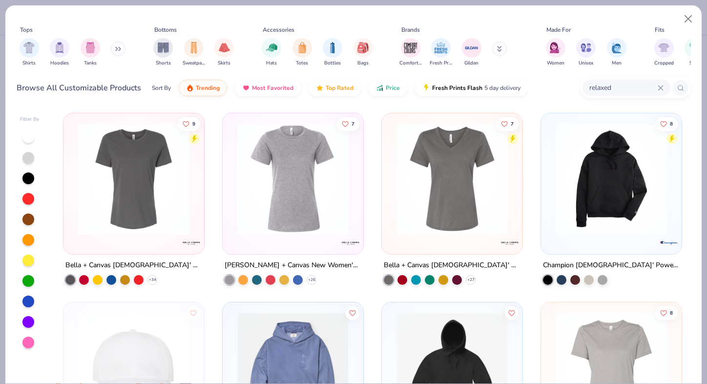
click at [660, 85] on icon at bounding box center [661, 88] width 6 height 6
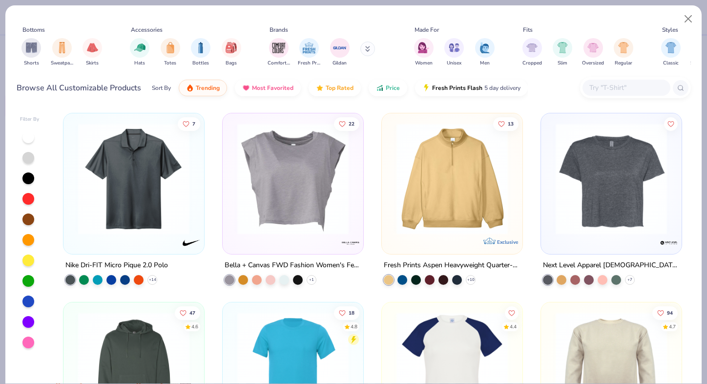
scroll to position [0, 159]
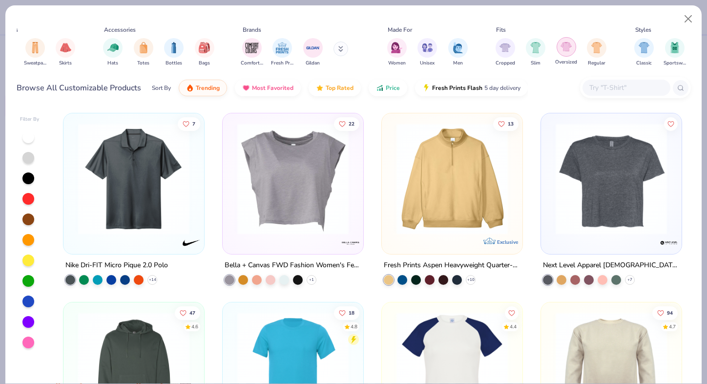
click at [570, 43] on img "filter for Oversized" at bounding box center [566, 46] width 11 height 11
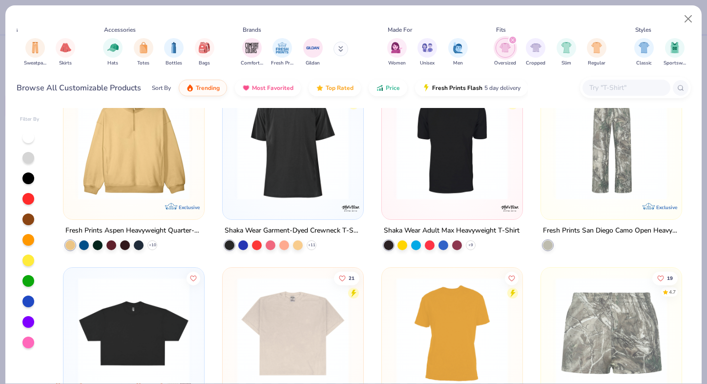
scroll to position [39, 0]
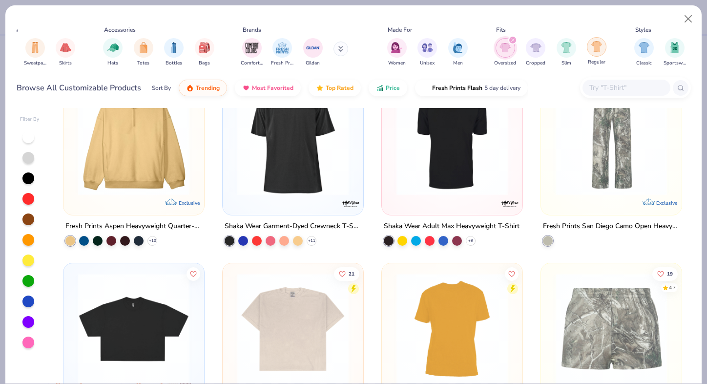
click at [604, 51] on div "filter for Regular" at bounding box center [597, 47] width 20 height 20
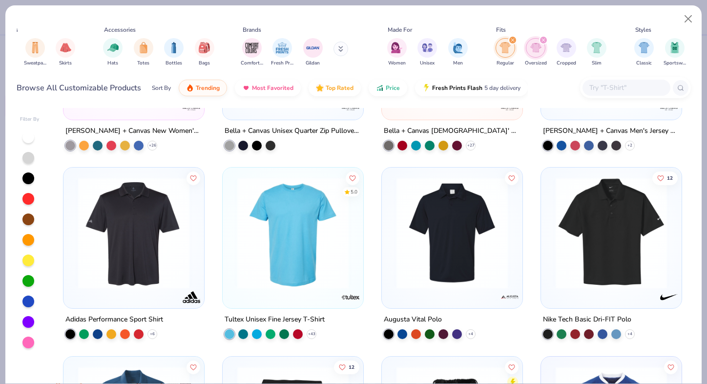
scroll to position [2479, 0]
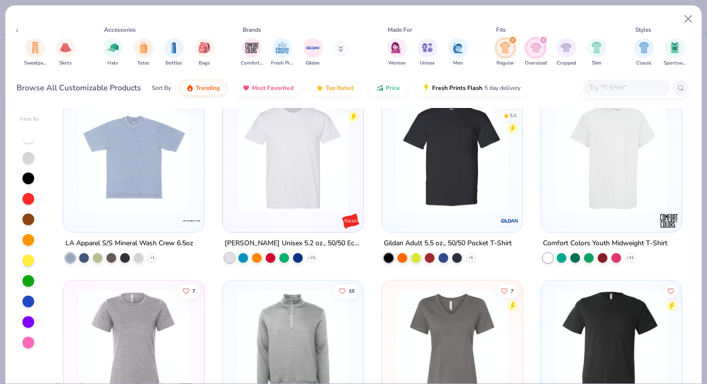
click at [543, 39] on icon "filter for Oversized" at bounding box center [544, 40] width 4 height 4
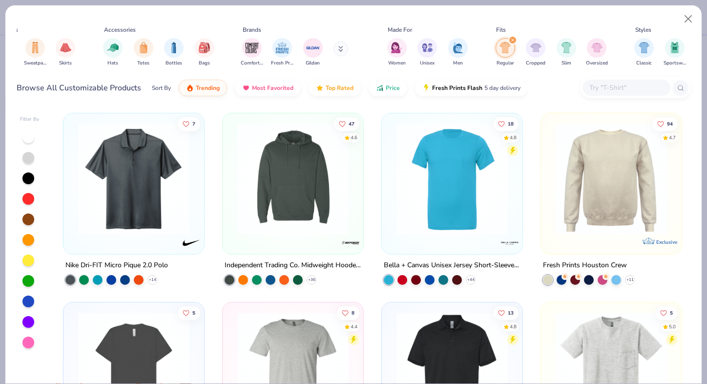
click at [515, 40] on div "filter for Regular" at bounding box center [513, 40] width 9 height 9
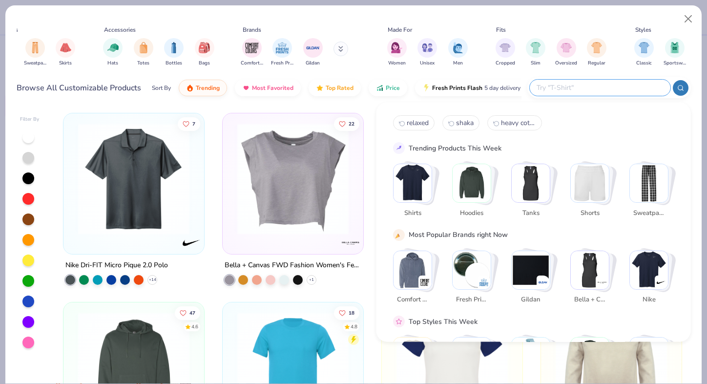
click at [618, 88] on input "text" at bounding box center [600, 87] width 128 height 11
click at [408, 177] on img "Stack Card Button Shirts" at bounding box center [413, 183] width 38 height 38
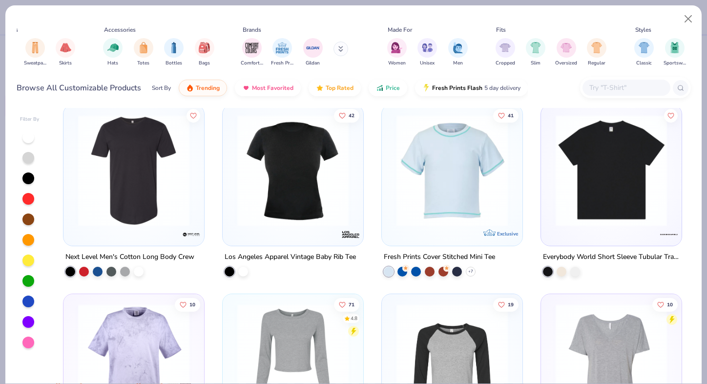
scroll to position [2088, 0]
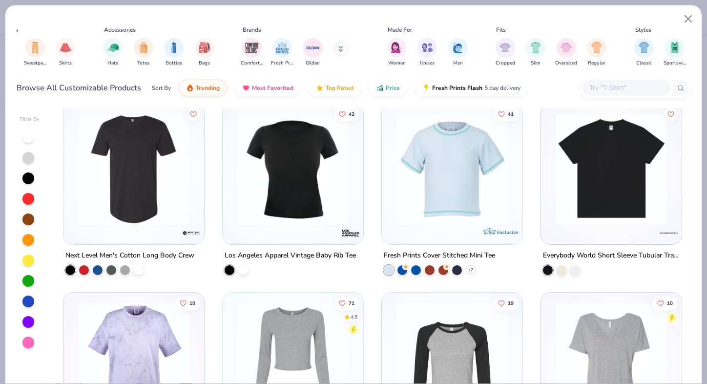
click at [579, 151] on img at bounding box center [611, 168] width 121 height 111
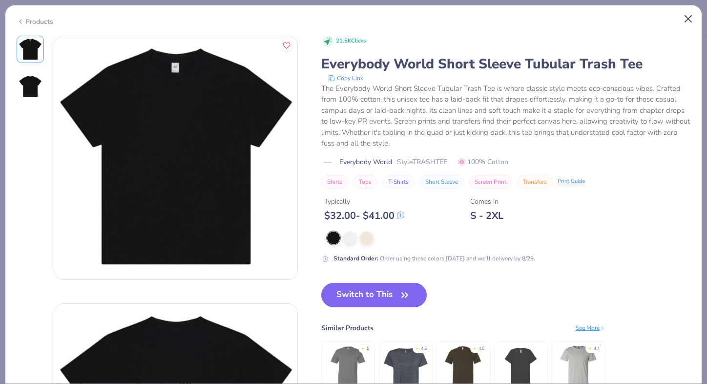
click at [687, 17] on button "Close" at bounding box center [689, 19] width 19 height 19
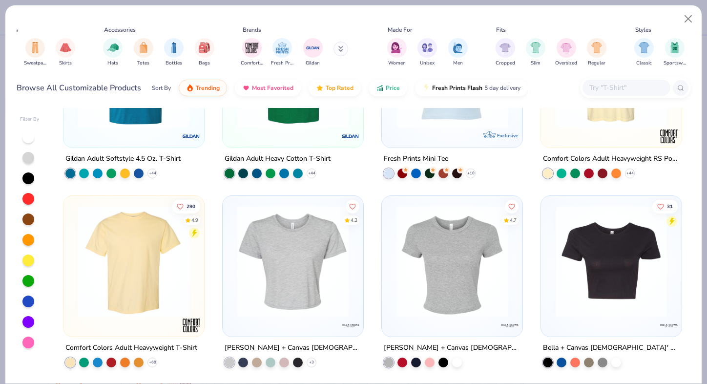
scroll to position [9366, 0]
click at [624, 86] on input "text" at bounding box center [626, 87] width 75 height 11
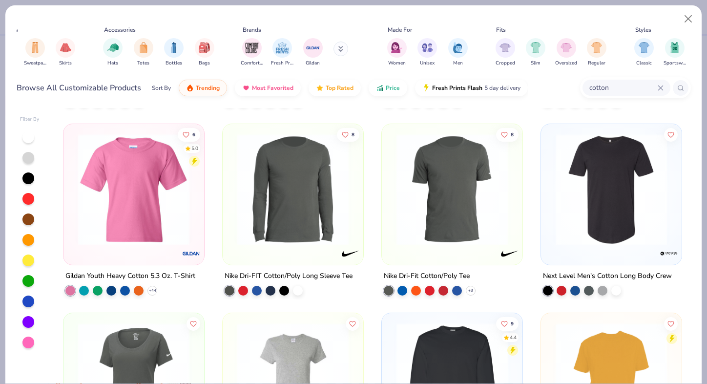
scroll to position [190, 0]
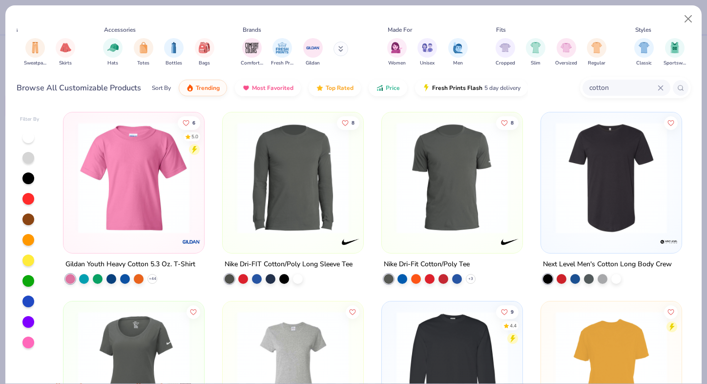
click at [628, 89] on input "cotton" at bounding box center [623, 87] width 69 height 11
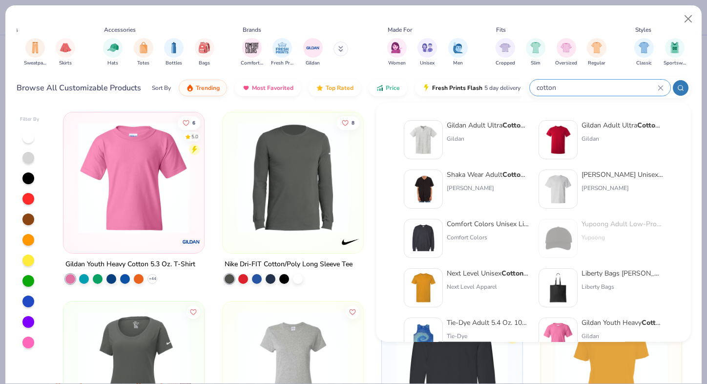
click at [628, 89] on input "cotton" at bounding box center [597, 87] width 122 height 11
type input "c"
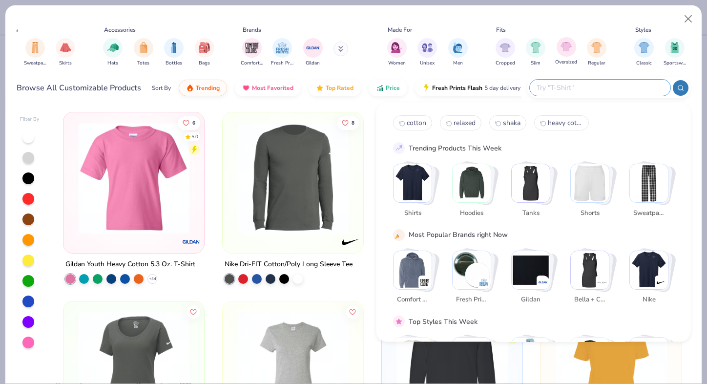
click at [572, 61] on span "Oversized" at bounding box center [567, 62] width 22 height 7
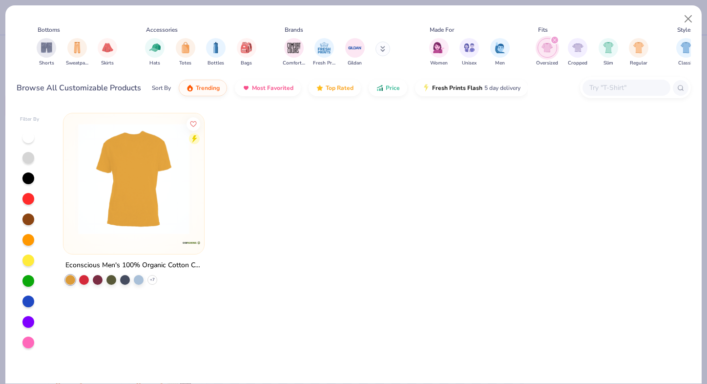
scroll to position [0, 124]
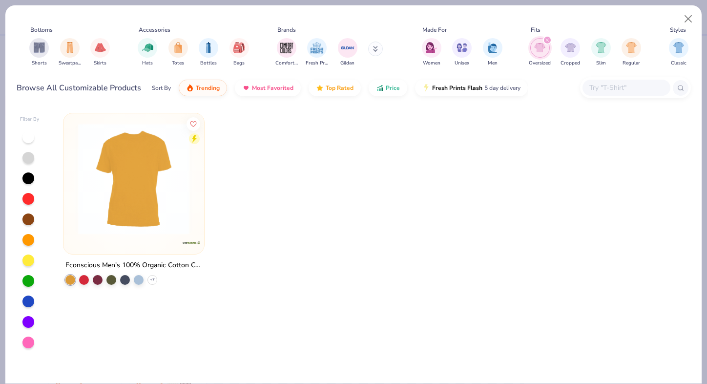
click at [549, 42] on icon "filter for Oversized" at bounding box center [548, 40] width 4 height 4
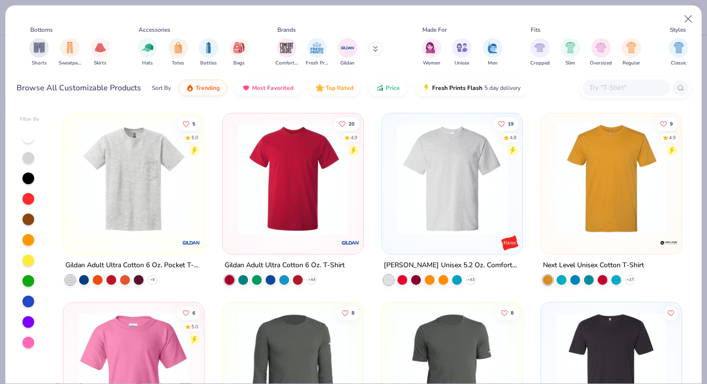
click at [621, 90] on input "text" at bounding box center [626, 87] width 75 height 11
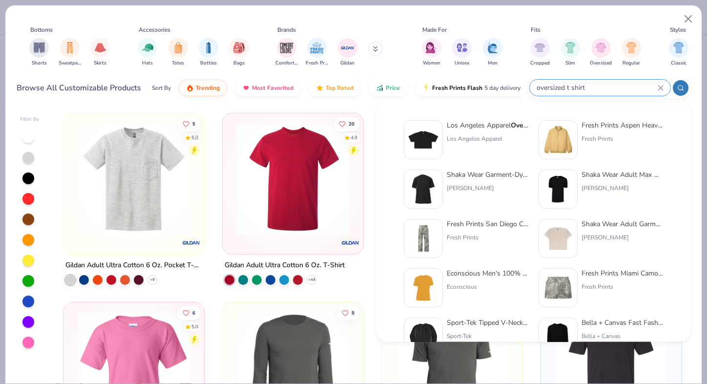
type input "oversized t shirt"
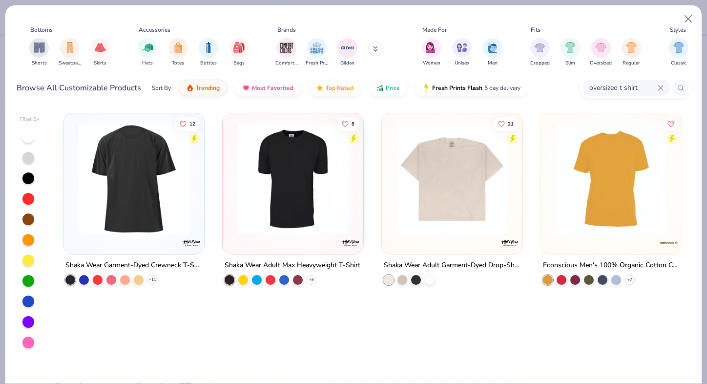
click at [162, 201] on img at bounding box center [133, 178] width 121 height 111
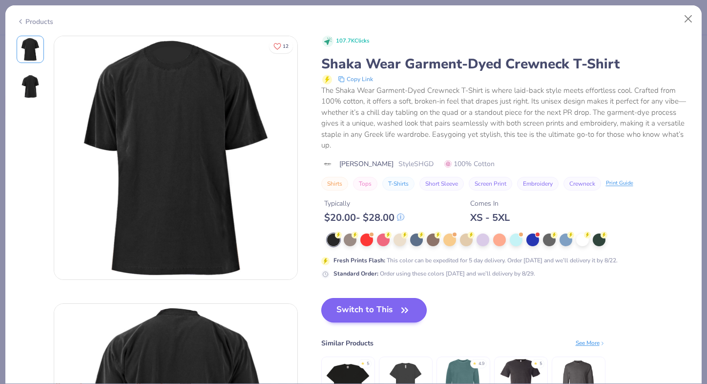
click at [372, 314] on button "Switch to This" at bounding box center [374, 310] width 106 height 24
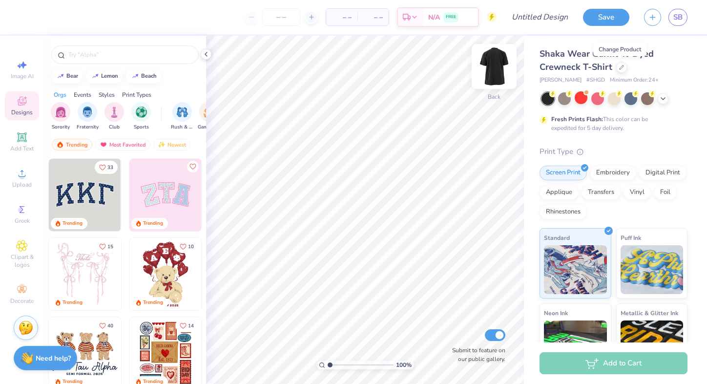
click at [492, 71] on img at bounding box center [494, 66] width 39 height 39
click at [28, 182] on span "Upload" at bounding box center [22, 185] width 20 height 8
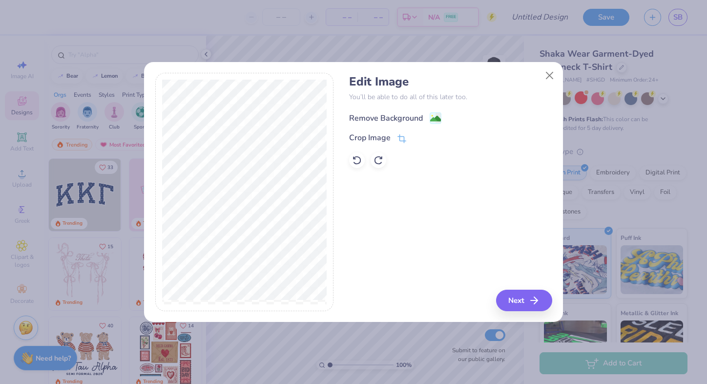
click at [434, 117] on image at bounding box center [435, 118] width 11 height 11
click at [357, 161] on icon at bounding box center [357, 160] width 10 height 10
click at [403, 141] on icon at bounding box center [402, 139] width 9 height 9
click at [527, 305] on div "Edit Image You’ll be able to do all of this later too. Remove Background Crop I…" at bounding box center [450, 192] width 203 height 238
click at [417, 135] on icon at bounding box center [419, 138] width 6 height 6
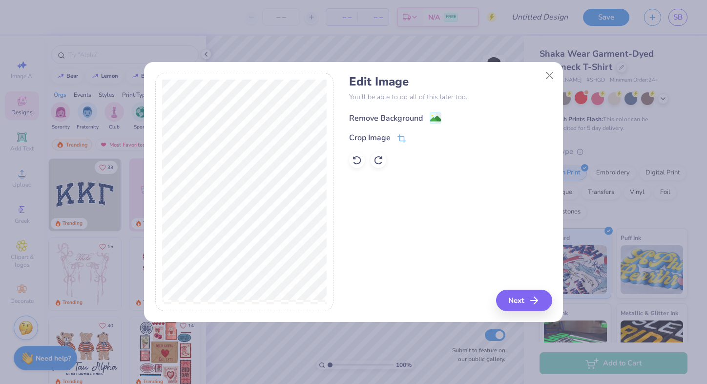
click at [432, 120] on image at bounding box center [435, 118] width 11 height 11
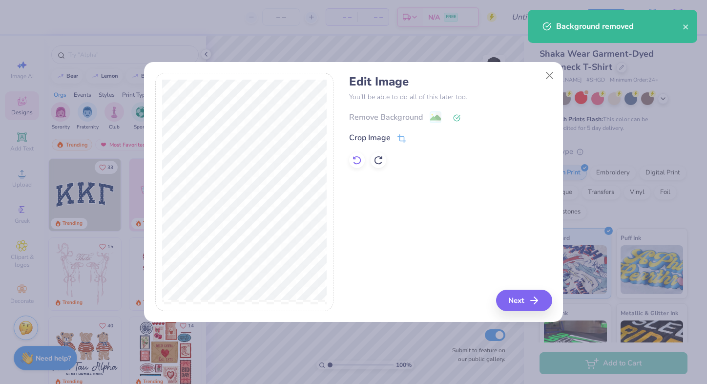
click at [357, 163] on icon at bounding box center [357, 160] width 10 height 10
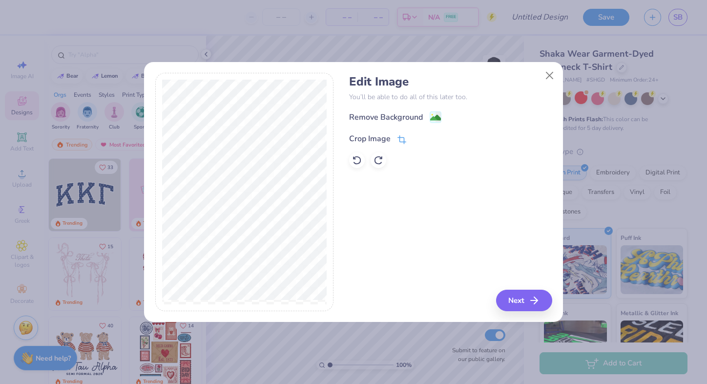
click at [399, 138] on icon at bounding box center [402, 139] width 9 height 9
click at [402, 139] on icon at bounding box center [402, 138] width 9 height 9
click at [432, 139] on icon at bounding box center [433, 138] width 6 height 6
click at [514, 299] on button "Next" at bounding box center [526, 300] width 56 height 21
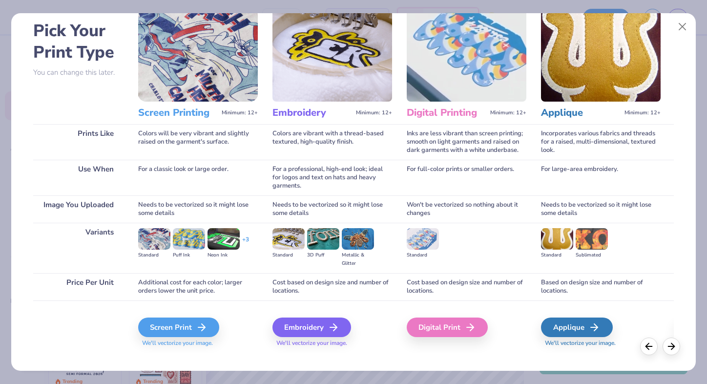
scroll to position [54, 0]
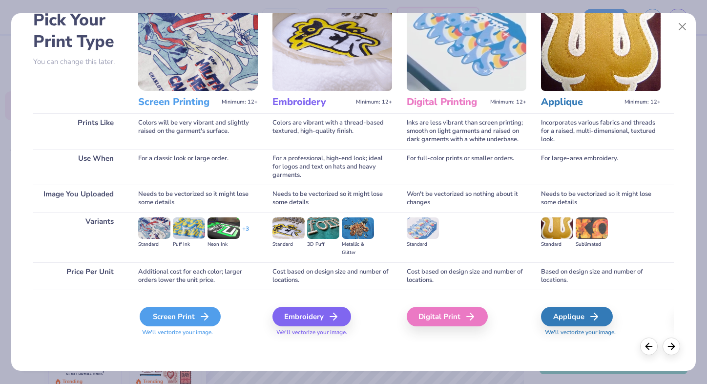
click at [198, 321] on div "Screen Print" at bounding box center [180, 317] width 81 height 20
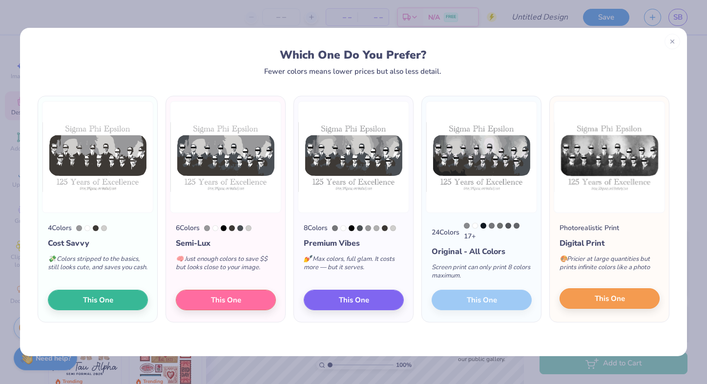
click at [587, 298] on button "This One" at bounding box center [610, 298] width 100 height 21
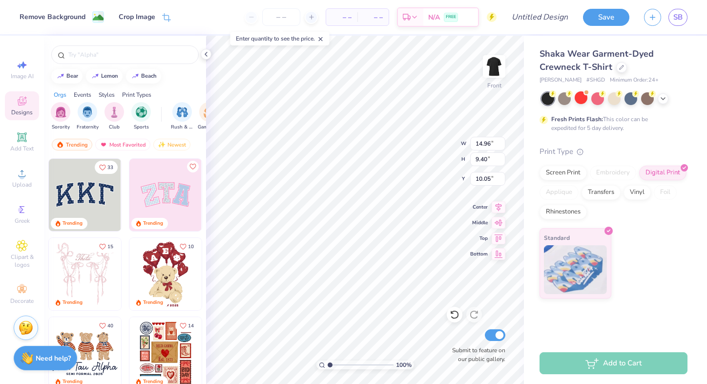
type input "4.19"
click at [28, 76] on span "Image AI" at bounding box center [22, 76] width 23 height 8
select select "4"
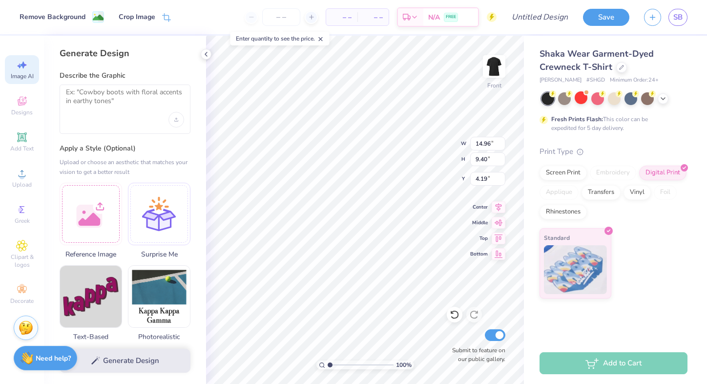
scroll to position [0, 0]
click at [374, 110] on body "Remove Background Crop Image – – Per Item – – Total Est. Delivery N/A FREE Desi…" at bounding box center [353, 192] width 707 height 384
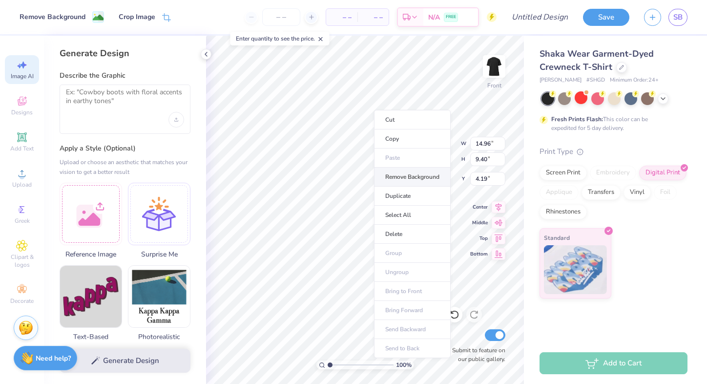
click at [413, 173] on li "Remove Background" at bounding box center [412, 177] width 77 height 19
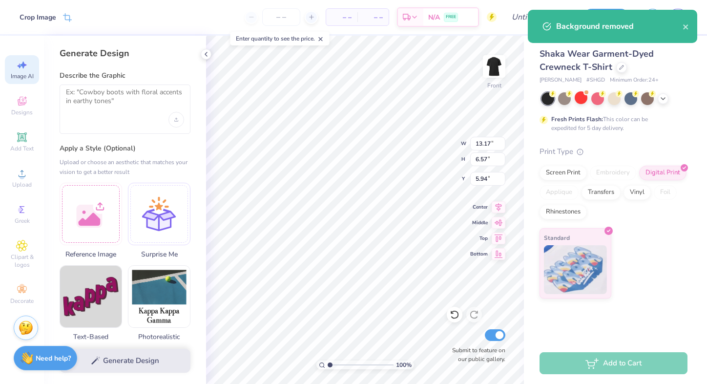
type input "5.34"
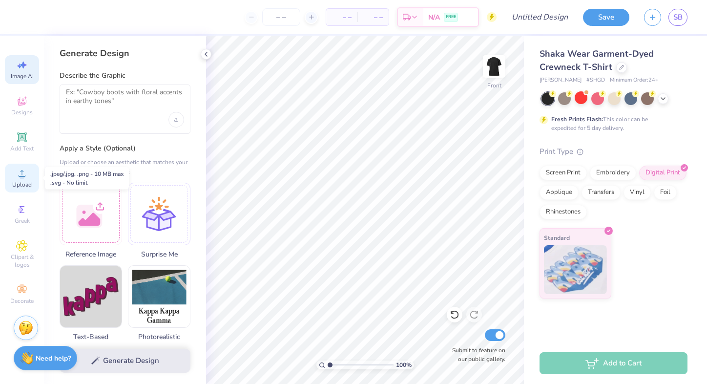
click at [28, 177] on div "Upload" at bounding box center [22, 178] width 34 height 29
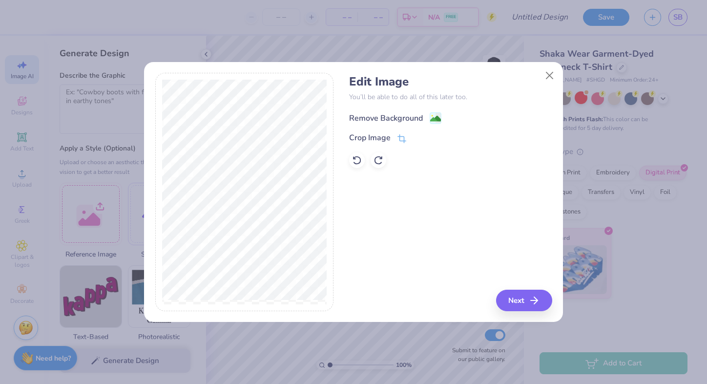
click at [430, 112] on div "Remove Background" at bounding box center [450, 117] width 203 height 12
click at [439, 116] on image at bounding box center [435, 118] width 11 height 11
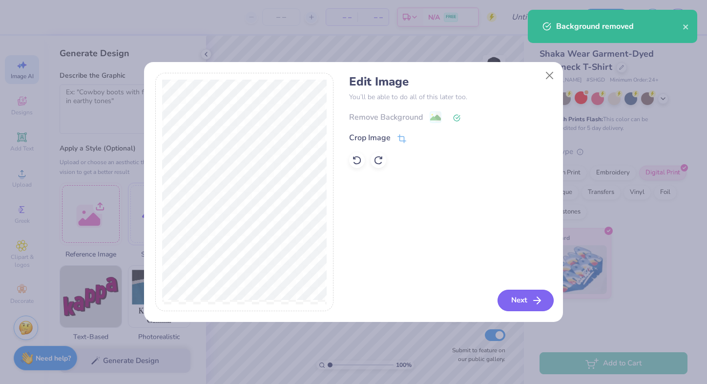
click at [527, 300] on button "Next" at bounding box center [526, 300] width 56 height 21
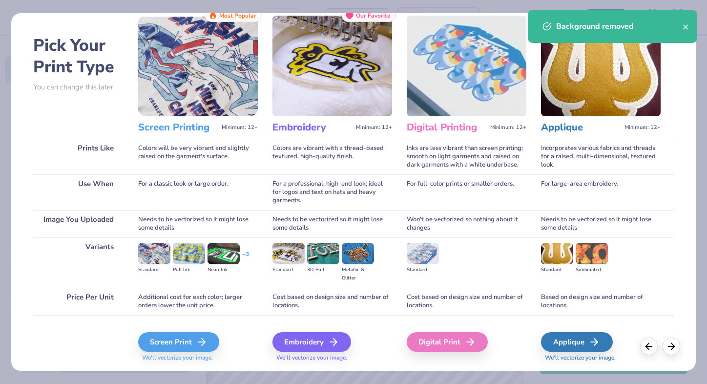
scroll to position [48, 0]
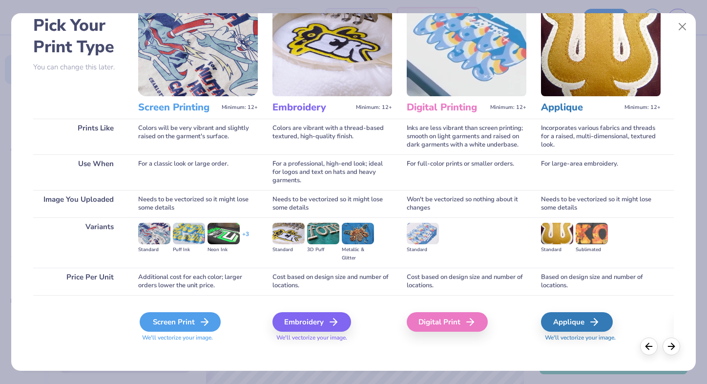
click at [203, 323] on icon at bounding box center [205, 322] width 12 height 12
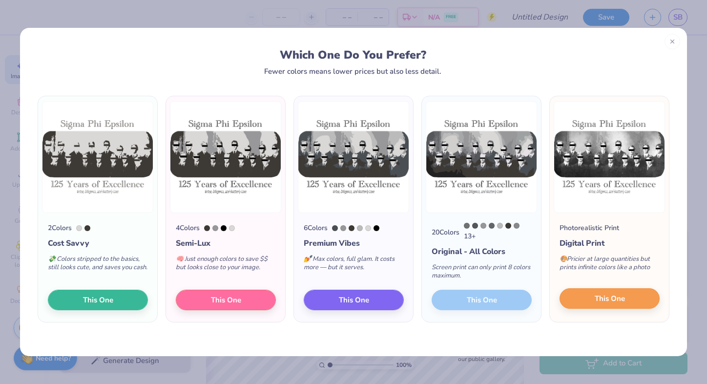
click at [615, 299] on span "This One" at bounding box center [610, 298] width 30 height 11
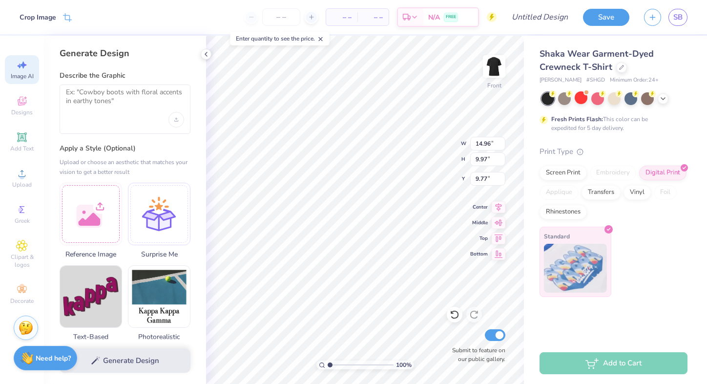
type input "3.40"
type input "13.45"
type input "8.96"
type input "3.41"
type input "12.92"
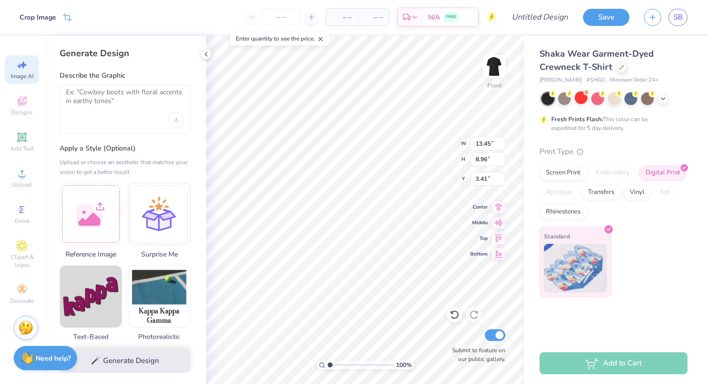
type input "8.61"
click at [188, 73] on label "Describe the Graphic" at bounding box center [125, 76] width 131 height 10
click at [28, 105] on div "Designs" at bounding box center [22, 105] width 34 height 29
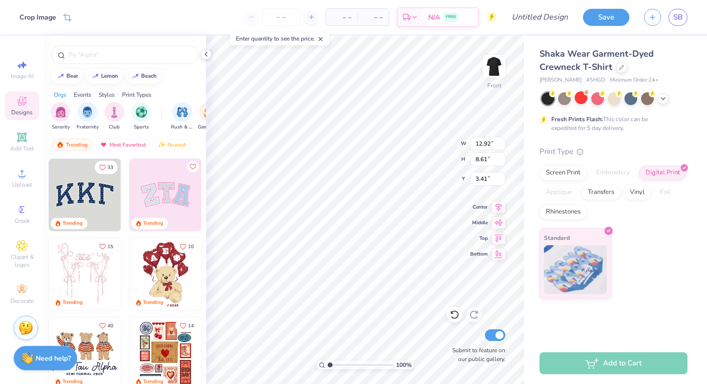
click at [381, 135] on body "Crop Image – – Per Item – – Total Est. Delivery N/A FREE Design Title Save SB I…" at bounding box center [353, 192] width 707 height 384
click at [21, 150] on span "Add Text" at bounding box center [21, 149] width 23 height 8
type input "6.05"
type input "1.75"
type input "13.87"
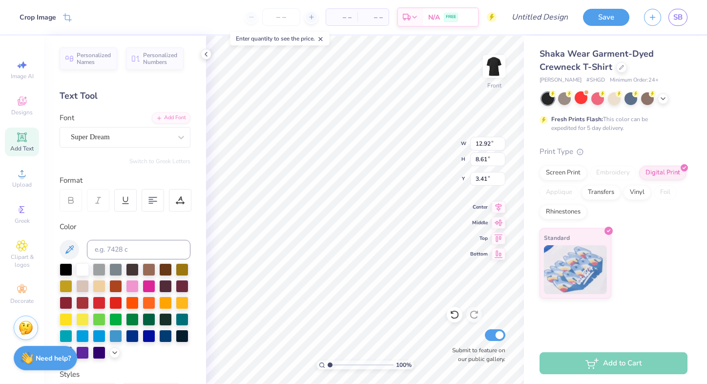
type input "6.05"
type input "1.75"
type input "13.87"
click at [14, 143] on div "Add Text" at bounding box center [22, 142] width 34 height 29
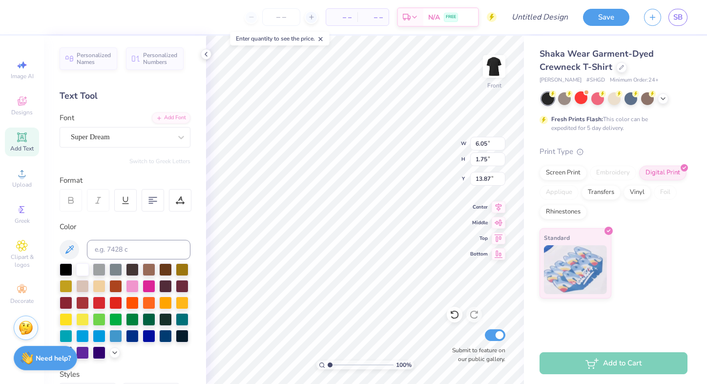
click at [83, 103] on div "Personalized Names Personalized Numbers Text Tool Add Font Font Super Dream Swi…" at bounding box center [125, 210] width 162 height 348
click at [83, 100] on div "Text Tool" at bounding box center [125, 95] width 131 height 13
click at [493, 72] on img at bounding box center [494, 66] width 39 height 39
click at [21, 152] on div "Add Text" at bounding box center [22, 142] width 34 height 29
click at [184, 137] on icon at bounding box center [181, 137] width 10 height 10
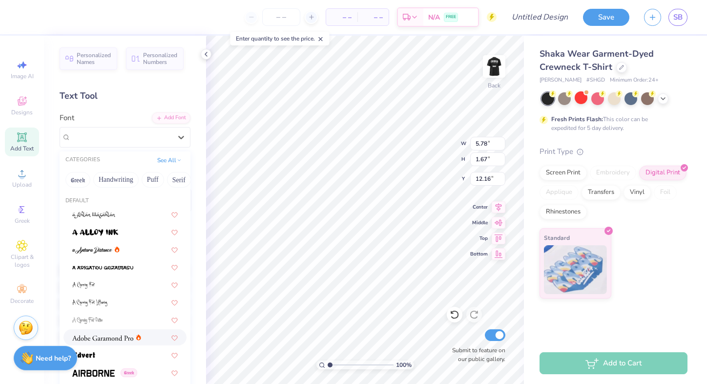
click at [133, 342] on div at bounding box center [106, 337] width 69 height 10
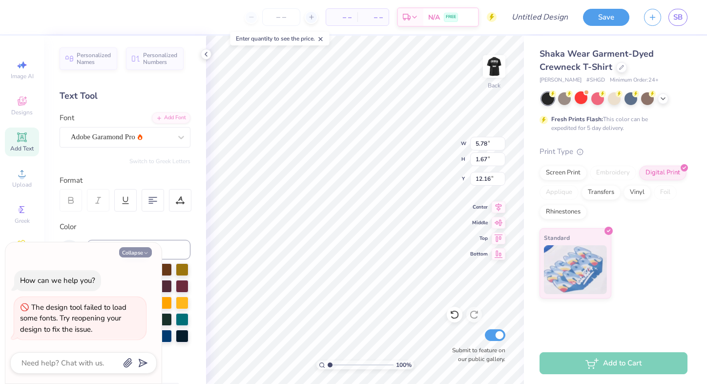
type textarea "x"
click at [146, 251] on button "Collapse" at bounding box center [135, 252] width 33 height 10
type input "6.04"
type input "1.66"
type input "12.17"
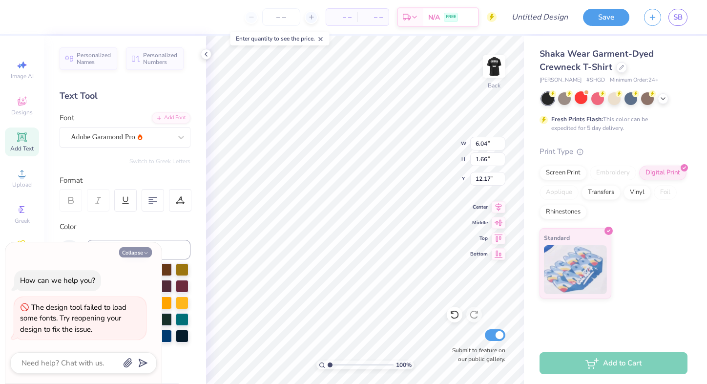
type textarea "x"
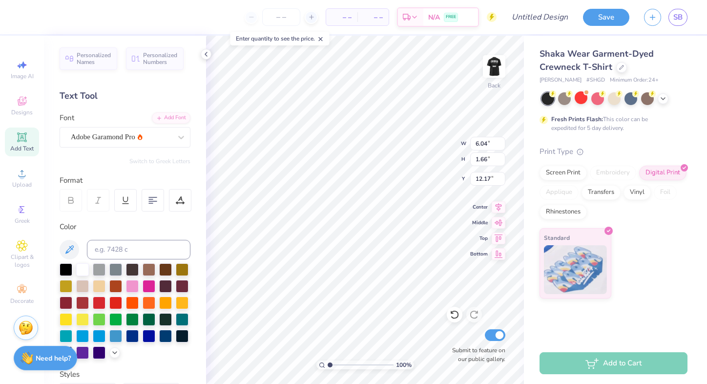
scroll to position [0, 0]
type textarea "SigEp"
type input "2.75"
type input "1.27"
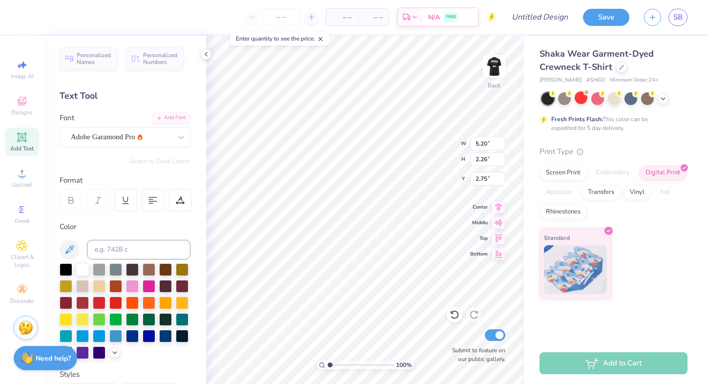
type input "0.55"
type input "3.00"
type input "1.84"
type input "0.80"
click at [495, 57] on img at bounding box center [494, 66] width 39 height 39
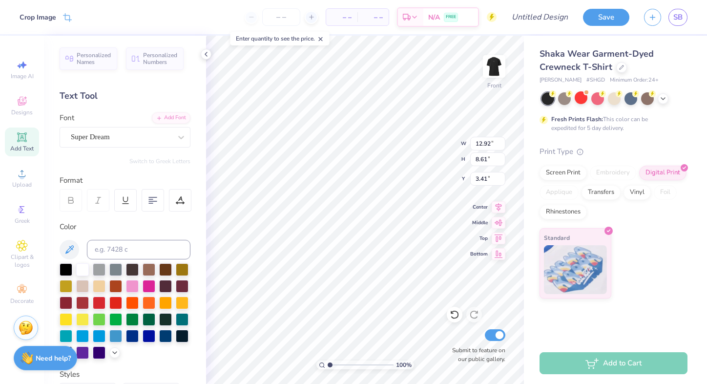
type input "12.20"
type input "8.13"
type input "3.88"
type input "12.67"
type input "8.44"
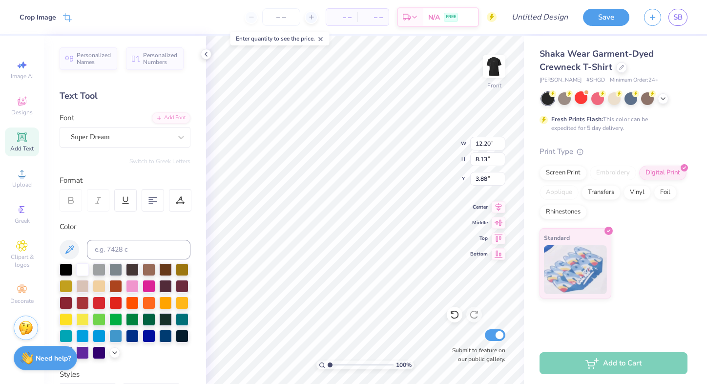
type input "3.57"
click at [454, 319] on icon at bounding box center [455, 315] width 10 height 10
type input "12.20"
type input "8.13"
type input "3.88"
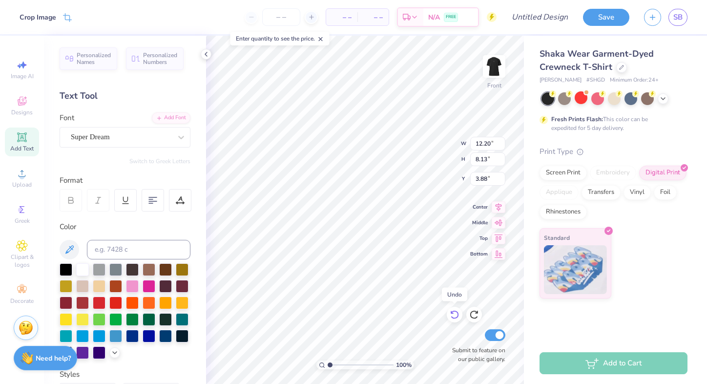
click at [454, 319] on icon at bounding box center [454, 315] width 8 height 9
type input "12.92"
type input "8.61"
click at [22, 106] on icon at bounding box center [22, 101] width 12 height 12
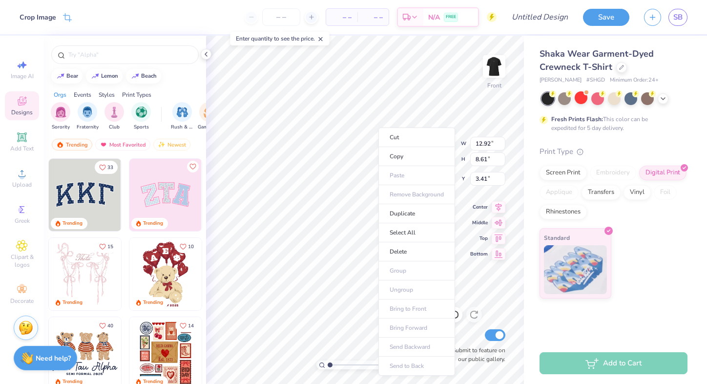
type input "3.36"
click at [413, 230] on li "Select All" at bounding box center [417, 232] width 77 height 19
type input "3.00"
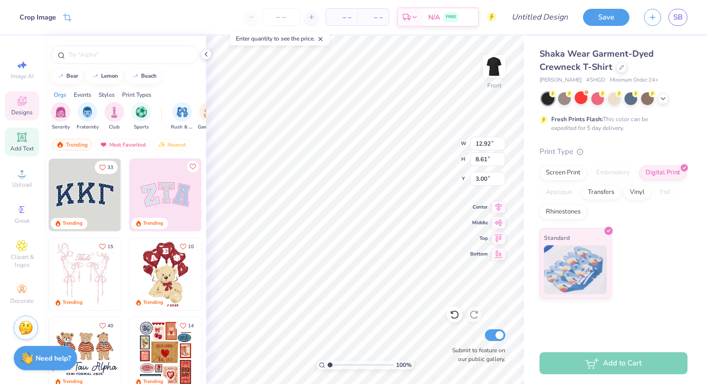
click at [19, 146] on span "Add Text" at bounding box center [21, 149] width 23 height 8
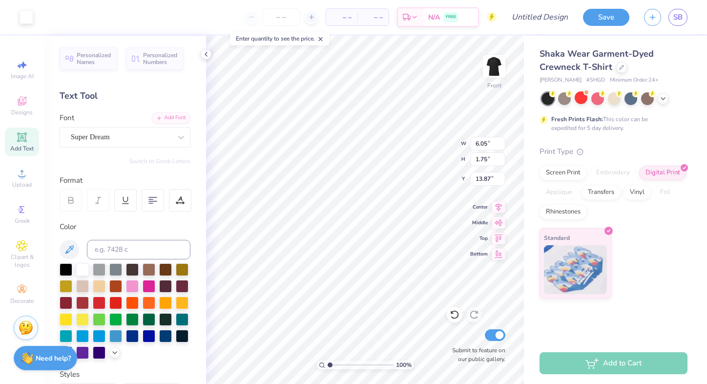
type input "6.05"
type input "1.75"
type input "13.87"
click at [67, 17] on icon at bounding box center [67, 18] width 9 height 9
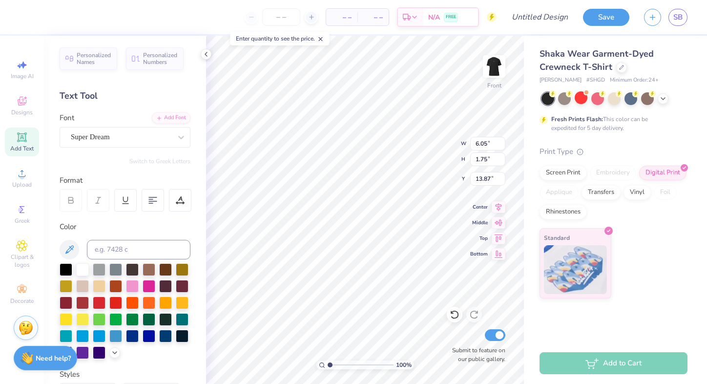
type input "12.91"
type input "5.41"
type input "4.29"
click at [22, 173] on icon at bounding box center [22, 173] width 7 height 7
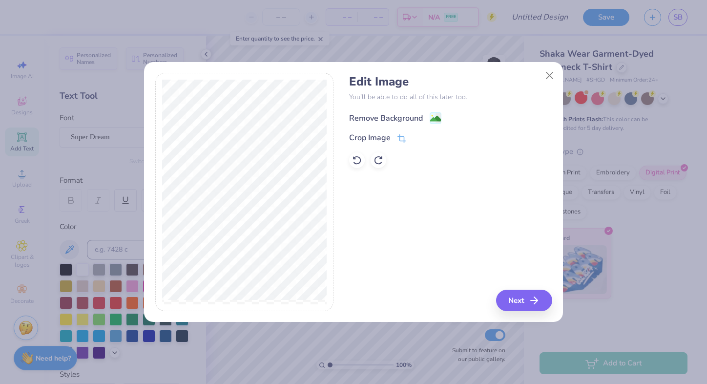
click at [434, 118] on image at bounding box center [435, 118] width 11 height 11
click at [526, 299] on button "Next" at bounding box center [526, 300] width 56 height 21
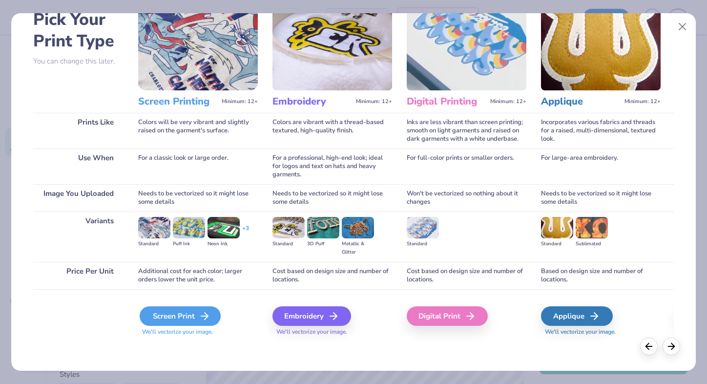
scroll to position [54, 0]
click at [185, 315] on div "Screen Print" at bounding box center [180, 316] width 81 height 20
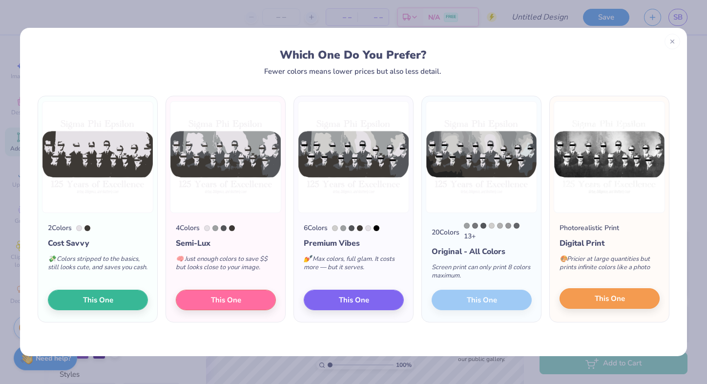
click at [604, 300] on span "This One" at bounding box center [610, 298] width 30 height 11
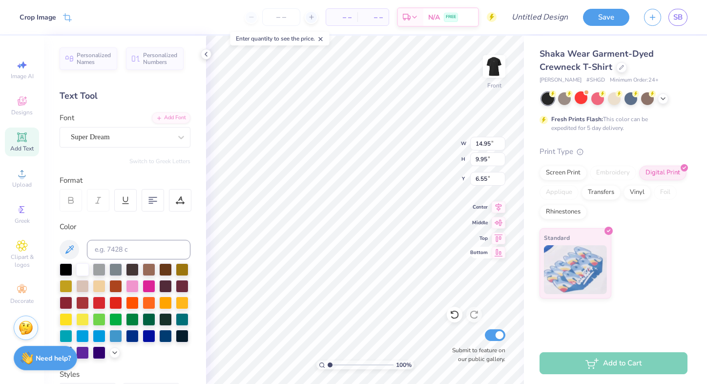
type input "3.00"
type input "13.40"
type input "8.92"
type input "3.39"
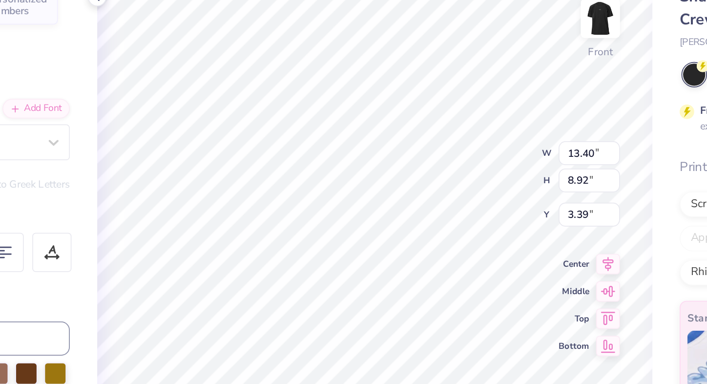
type input "12.70"
type input "8.45"
type input "3.00"
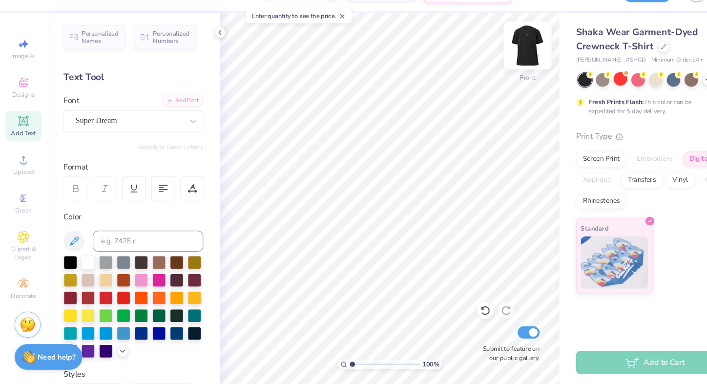
click at [500, 48] on img at bounding box center [494, 66] width 39 height 39
click at [491, 47] on img at bounding box center [494, 66] width 39 height 39
type input "3.65"
click at [497, 48] on img at bounding box center [494, 66] width 39 height 39
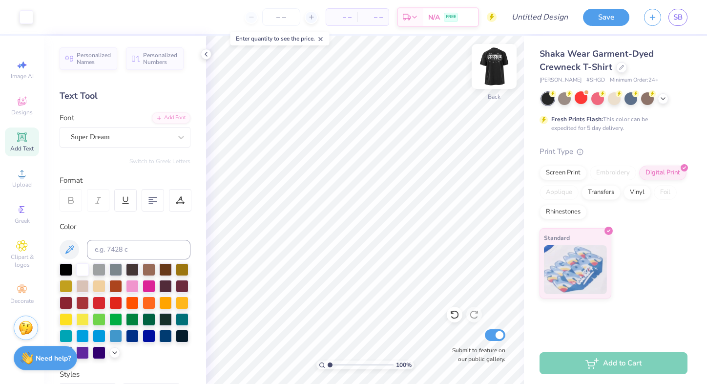
click at [497, 67] on img at bounding box center [494, 66] width 39 height 39
click at [497, 69] on img at bounding box center [494, 66] width 39 height 39
click at [495, 62] on img at bounding box center [494, 66] width 39 height 39
click at [498, 62] on img at bounding box center [494, 66] width 39 height 39
click at [497, 62] on img at bounding box center [494, 66] width 39 height 39
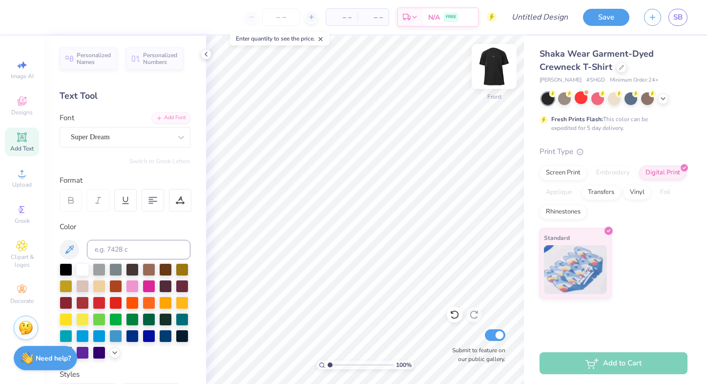
click at [498, 62] on img at bounding box center [494, 66] width 39 height 39
click at [497, 74] on img at bounding box center [494, 66] width 39 height 39
click at [280, 17] on input "number" at bounding box center [281, 17] width 38 height 18
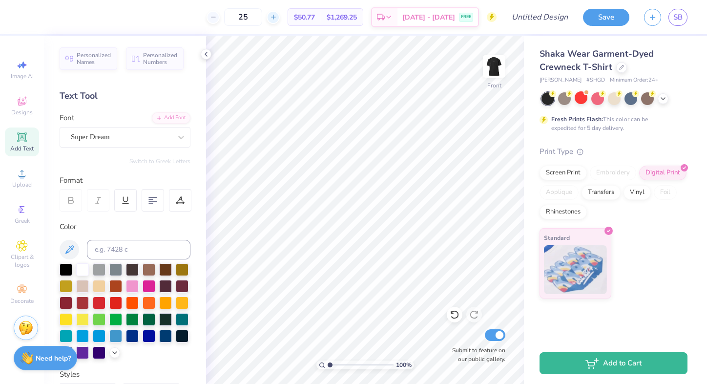
click at [275, 17] on line at bounding box center [273, 17] width 4 height 0
type input "28"
click at [621, 68] on icon at bounding box center [622, 66] width 5 height 5
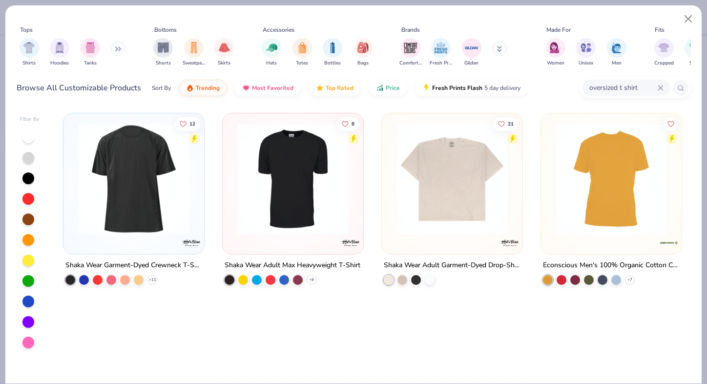
click at [658, 86] on icon at bounding box center [661, 88] width 6 height 6
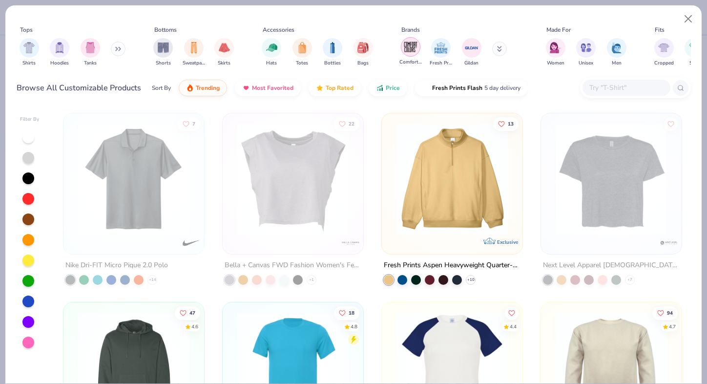
click at [408, 50] on img "filter for Comfort Colors" at bounding box center [411, 47] width 15 height 15
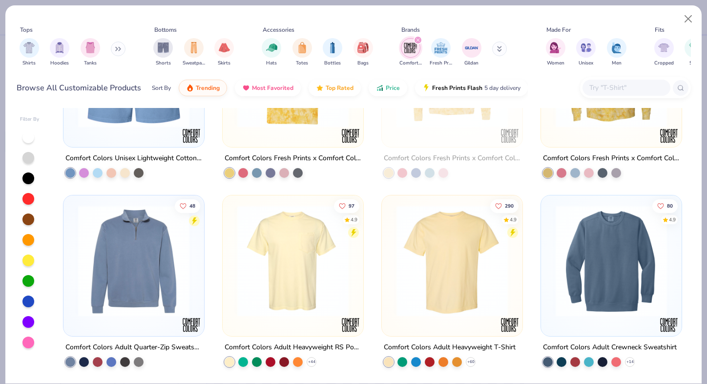
scroll to position [674, 0]
click at [392, 287] on img at bounding box center [331, 260] width 121 height 111
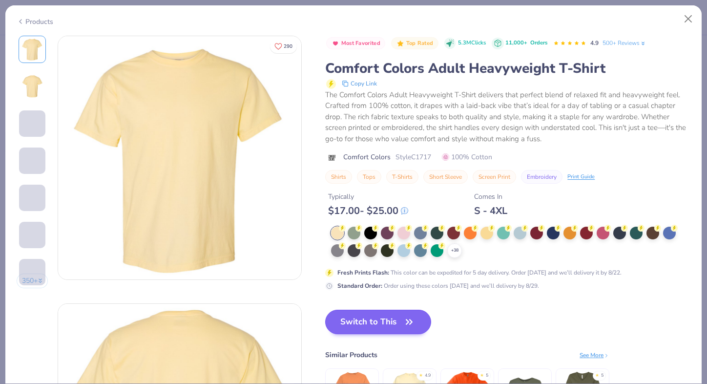
click at [405, 328] on button "Switch to This" at bounding box center [378, 322] width 106 height 24
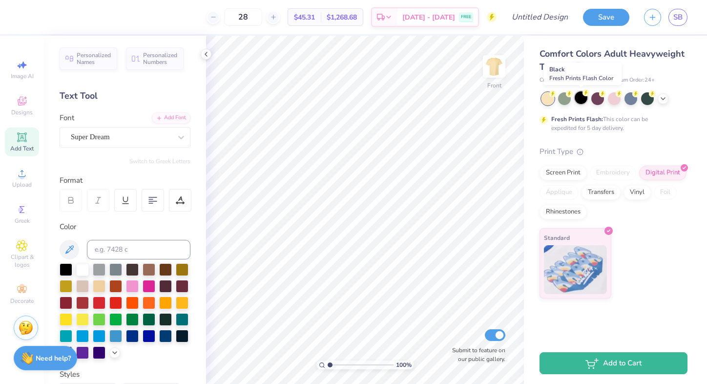
click at [582, 98] on div at bounding box center [581, 97] width 13 height 13
click at [492, 67] on img at bounding box center [494, 66] width 39 height 39
click at [492, 67] on img at bounding box center [495, 67] width 20 height 20
click at [566, 175] on div "Screen Print" at bounding box center [563, 171] width 47 height 15
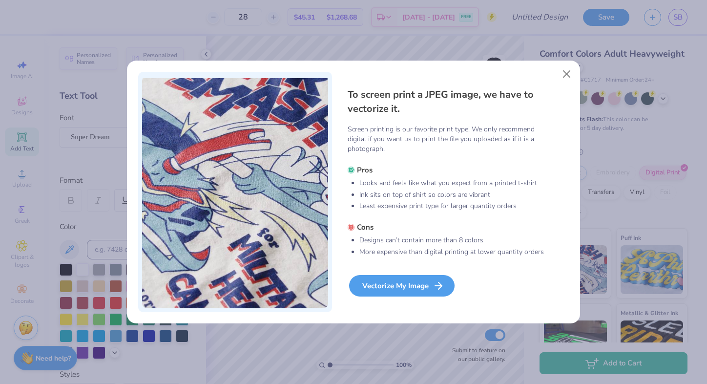
click at [402, 284] on div "Vectorize My Image" at bounding box center [402, 285] width 106 height 21
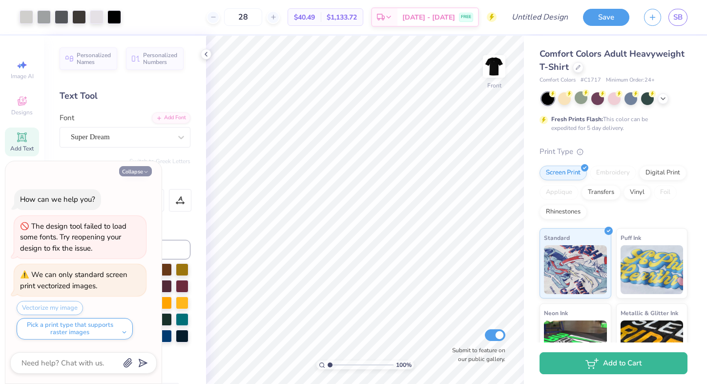
click at [146, 175] on icon "button" at bounding box center [146, 172] width 6 height 6
type textarea "x"
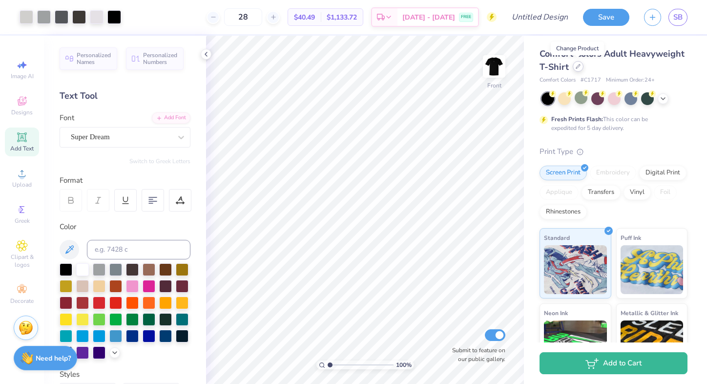
click at [580, 69] on div at bounding box center [578, 66] width 11 height 11
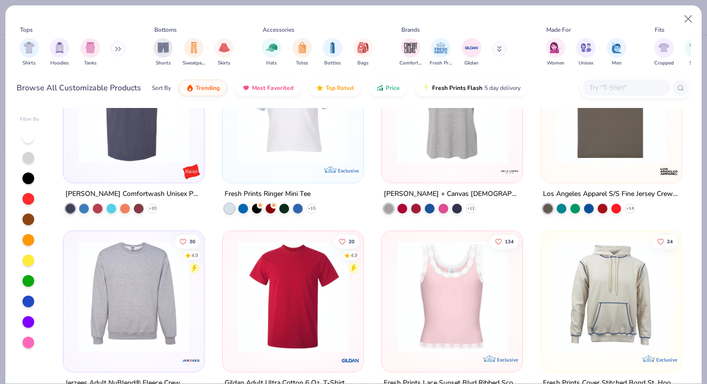
scroll to position [995, 0]
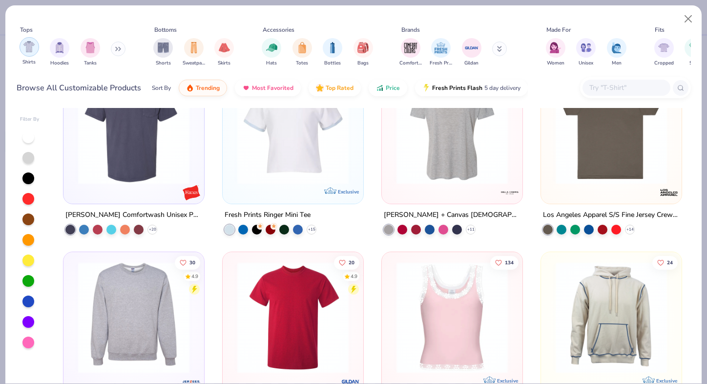
click at [25, 49] on img "filter for Shirts" at bounding box center [28, 46] width 11 height 11
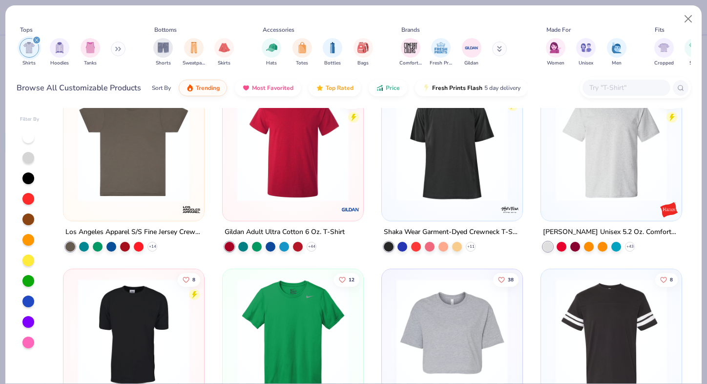
scroll to position [560, 0]
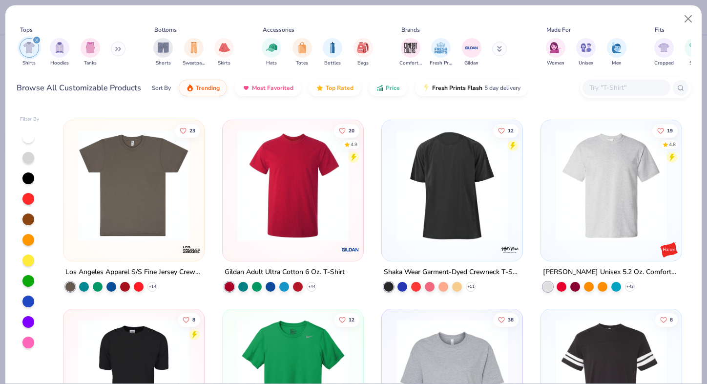
click at [578, 191] on img at bounding box center [611, 185] width 121 height 111
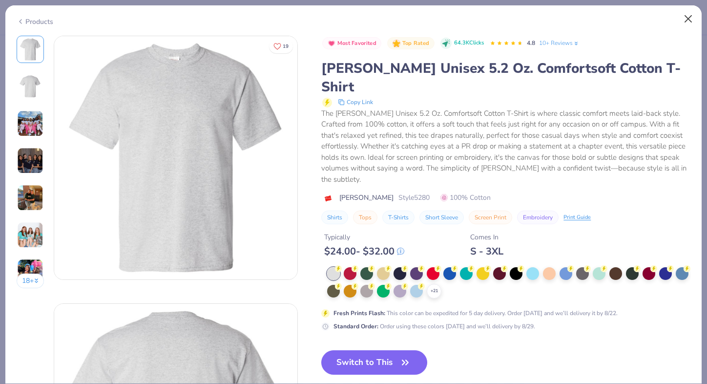
click at [686, 17] on button "Close" at bounding box center [689, 19] width 19 height 19
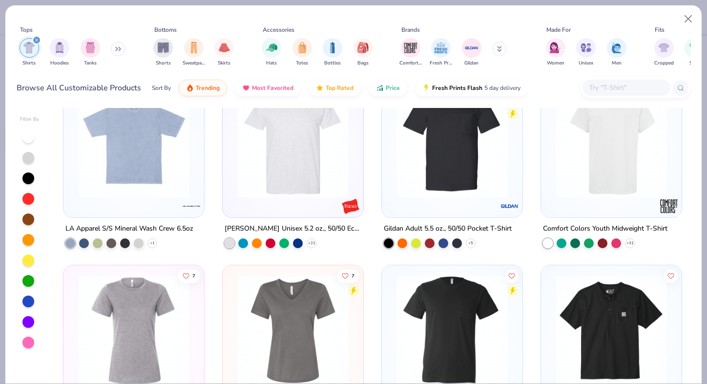
scroll to position [1129, 0]
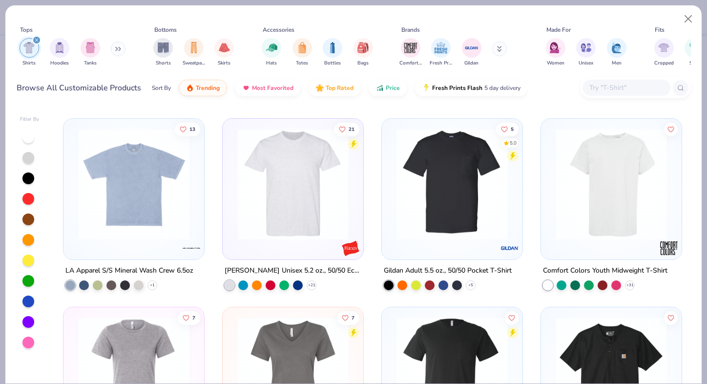
click at [316, 205] on img at bounding box center [293, 183] width 121 height 111
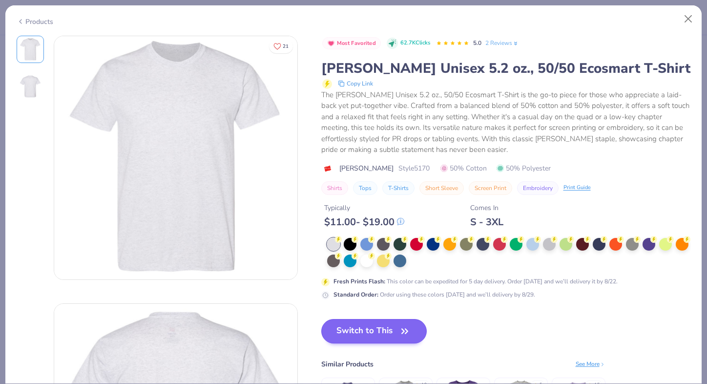
click at [390, 328] on button "Switch to This" at bounding box center [374, 331] width 106 height 24
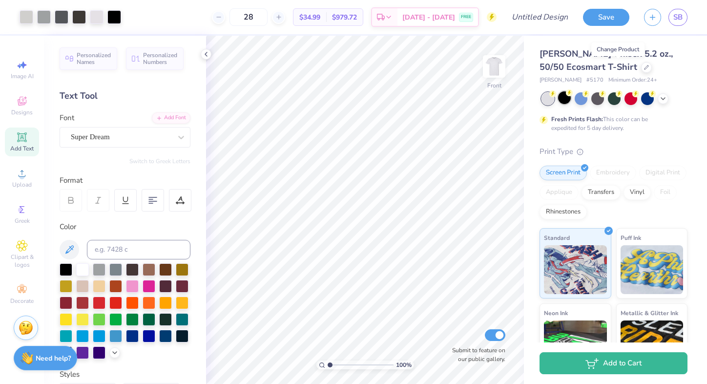
click at [566, 100] on div at bounding box center [564, 97] width 13 height 13
click at [490, 68] on img at bounding box center [494, 66] width 39 height 39
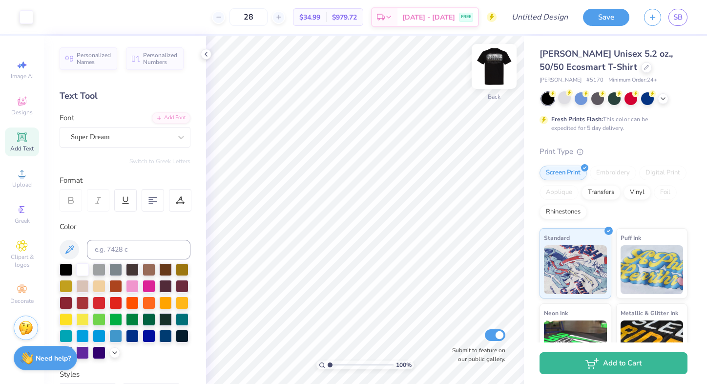
click at [500, 62] on img at bounding box center [494, 66] width 39 height 39
click at [225, 17] on div at bounding box center [218, 17] width 13 height 13
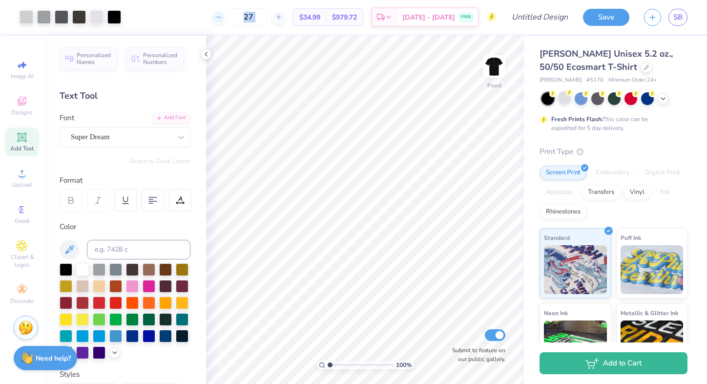
click at [225, 17] on div at bounding box center [218, 17] width 13 height 13
click at [268, 17] on input "23" at bounding box center [249, 17] width 38 height 18
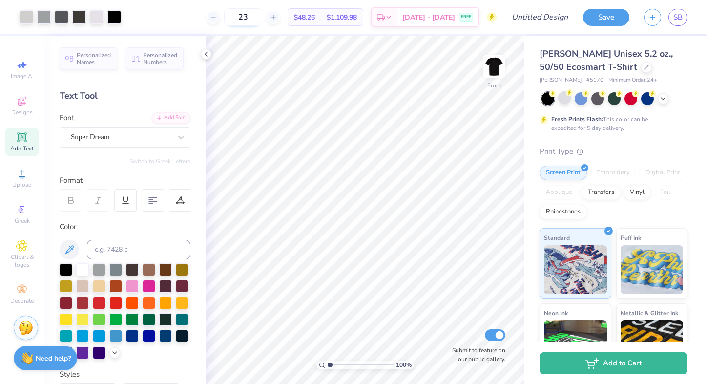
type input "2"
click at [266, 21] on input "12" at bounding box center [249, 17] width 38 height 18
type input "1"
type input "25"
type input "3.00"
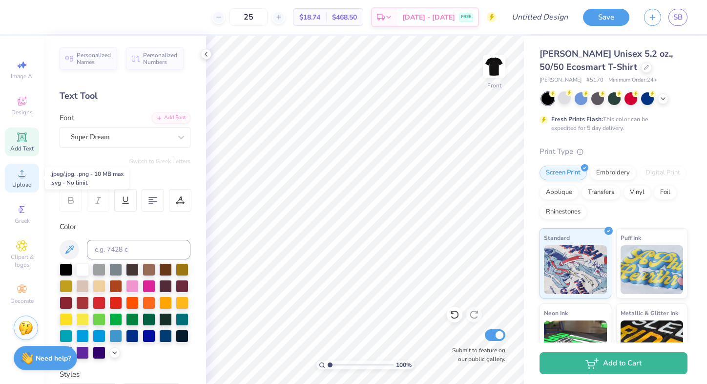
click at [21, 172] on icon at bounding box center [22, 174] width 12 height 12
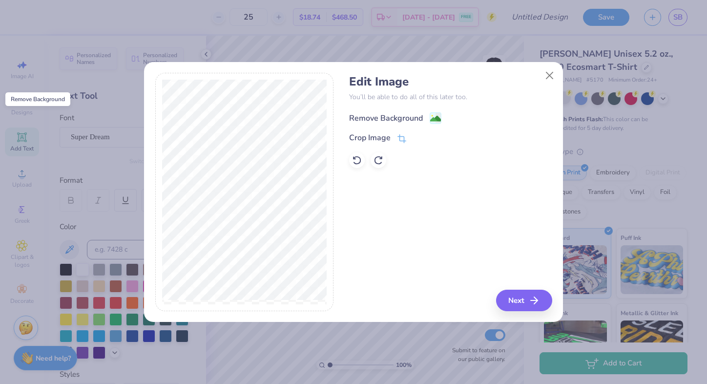
click at [433, 116] on image at bounding box center [435, 118] width 11 height 11
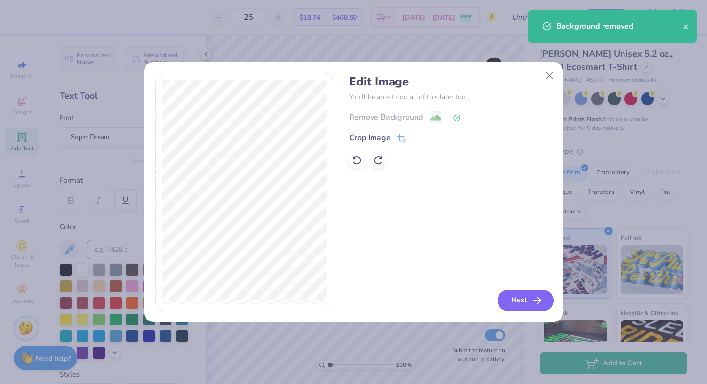
click at [519, 301] on button "Next" at bounding box center [526, 300] width 56 height 21
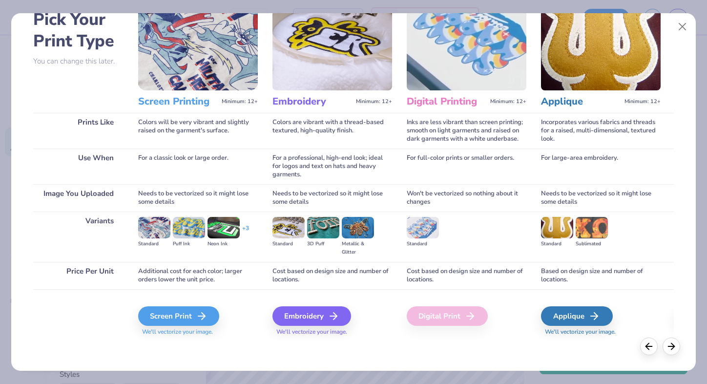
scroll to position [54, 0]
click at [197, 314] on div "Screen Print" at bounding box center [180, 316] width 81 height 20
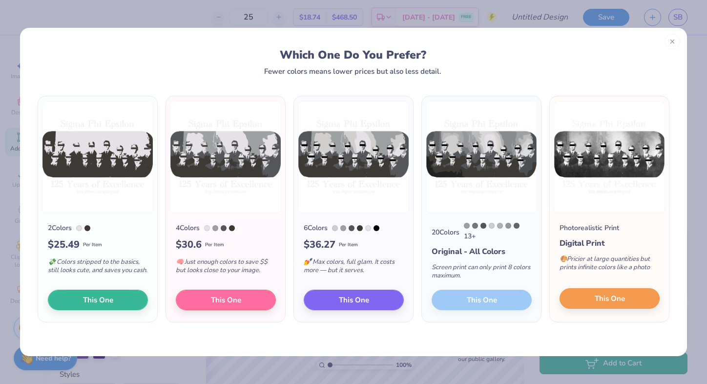
click at [613, 301] on span "This One" at bounding box center [610, 298] width 30 height 11
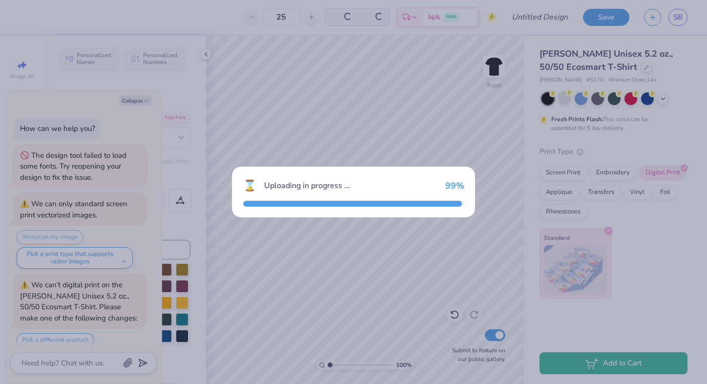
scroll to position [307, 0]
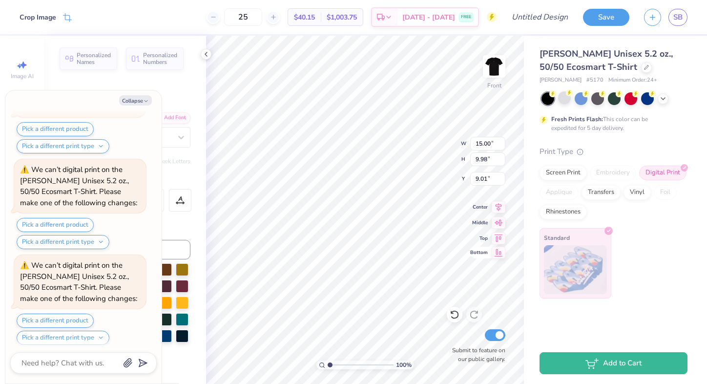
type textarea "x"
type input "2.18"
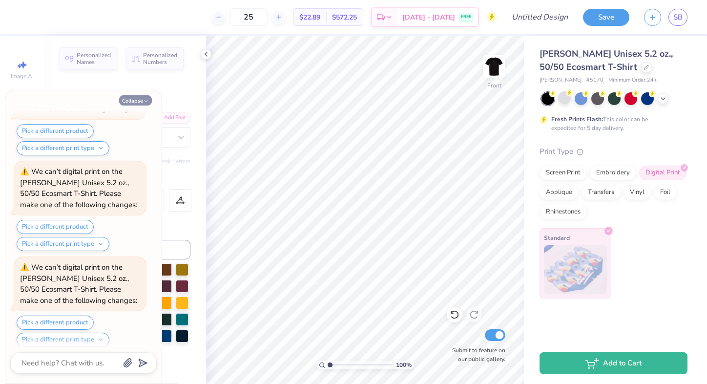
click at [144, 100] on icon "button" at bounding box center [146, 101] width 6 height 6
type textarea "x"
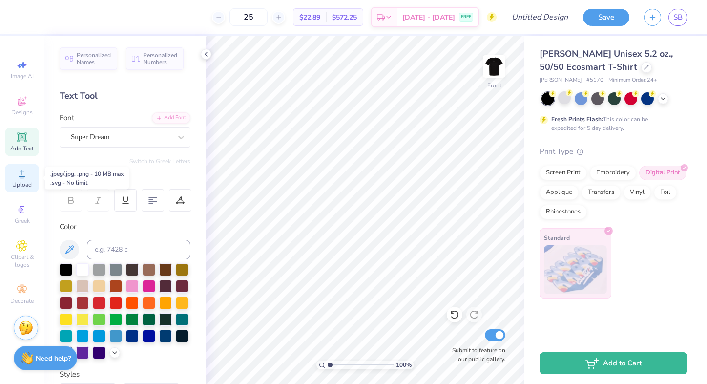
click at [21, 171] on icon at bounding box center [22, 174] width 12 height 12
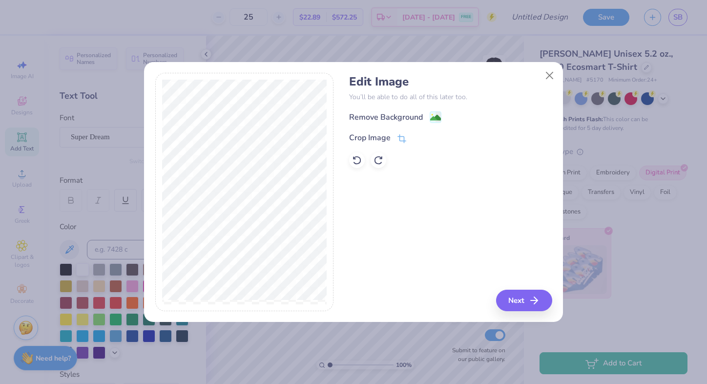
click at [435, 125] on div "Remove Background Crop Image" at bounding box center [450, 139] width 203 height 57
click at [435, 120] on image at bounding box center [435, 118] width 11 height 11
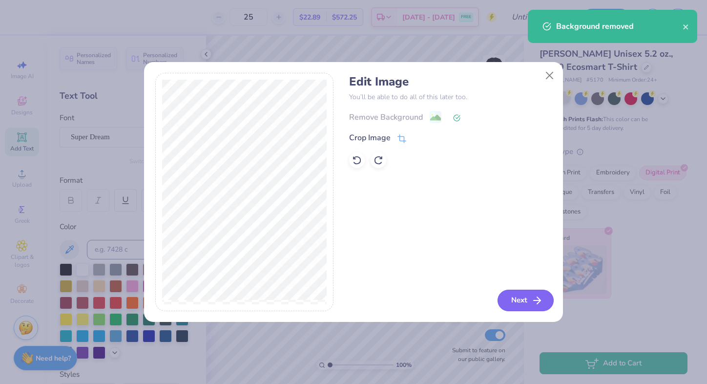
click at [530, 300] on button "Next" at bounding box center [526, 300] width 56 height 21
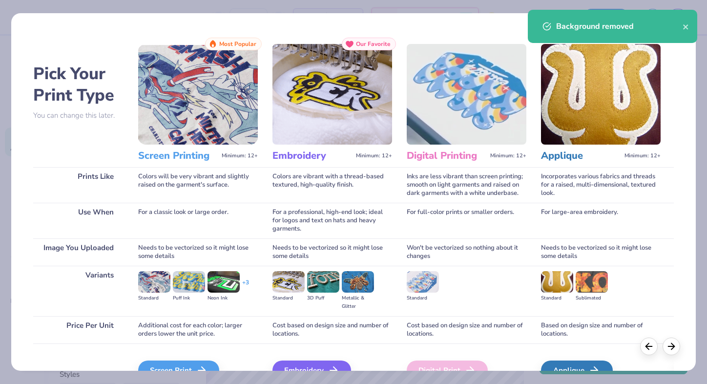
click at [185, 122] on img at bounding box center [198, 94] width 120 height 101
click at [192, 364] on div "Screen Print" at bounding box center [180, 371] width 81 height 20
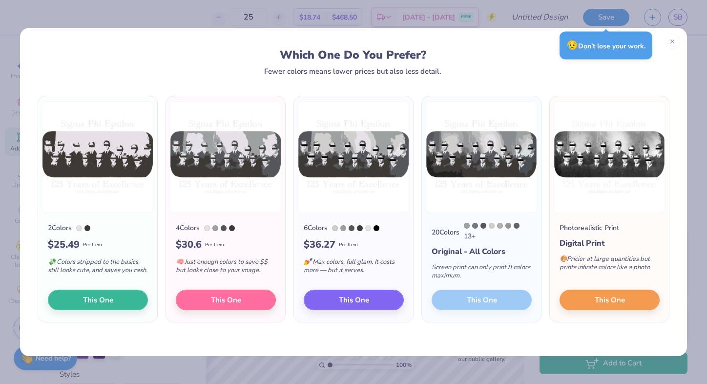
click at [120, 176] on img at bounding box center [97, 157] width 111 height 112
click at [111, 299] on span "This One" at bounding box center [98, 298] width 30 height 11
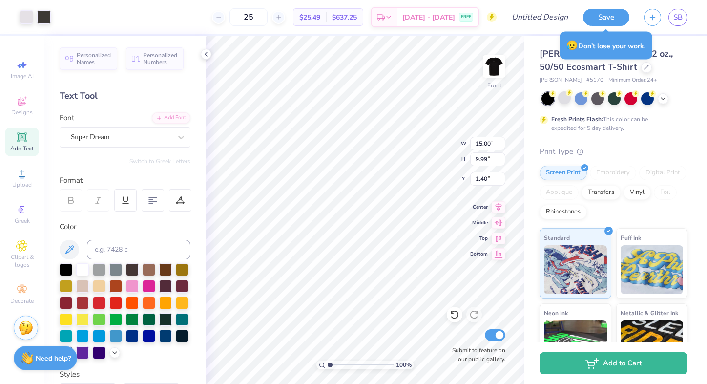
type input "3.00"
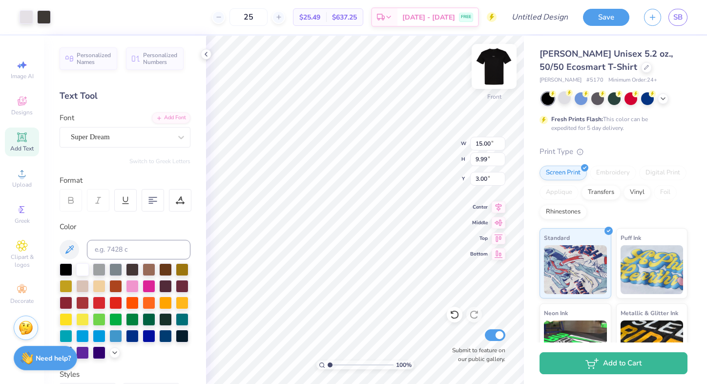
type input "13.87"
type input "9.23"
type input "3.75"
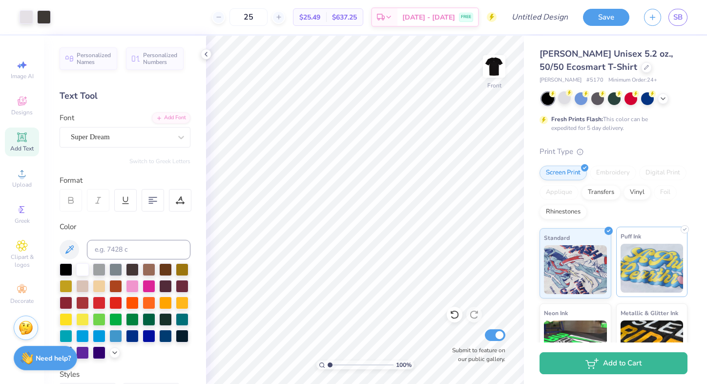
click at [634, 269] on img at bounding box center [652, 268] width 63 height 49
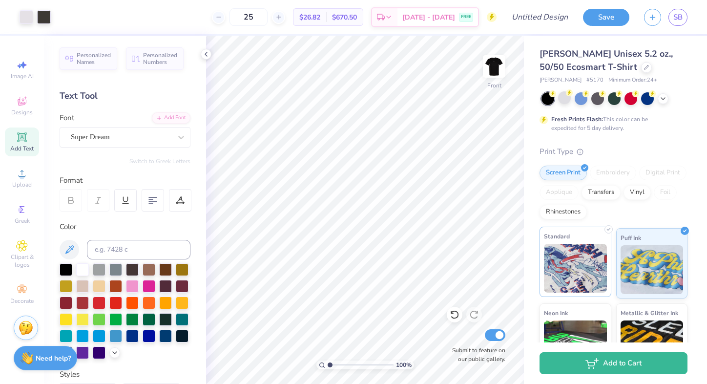
click at [575, 257] on img at bounding box center [575, 268] width 63 height 49
